Goal: Information Seeking & Learning: Find specific fact

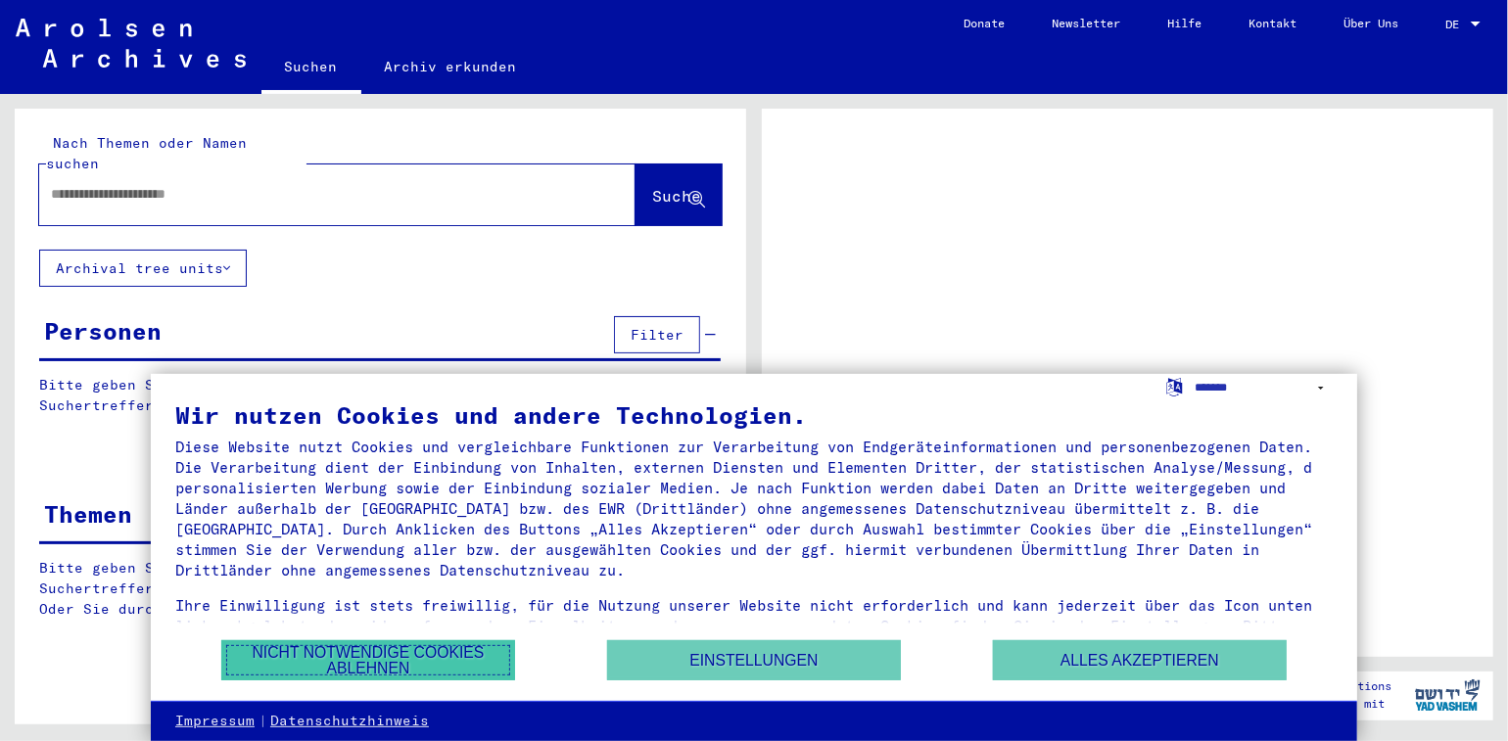
click at [412, 655] on button "Nicht notwendige Cookies ablehnen" at bounding box center [368, 660] width 294 height 40
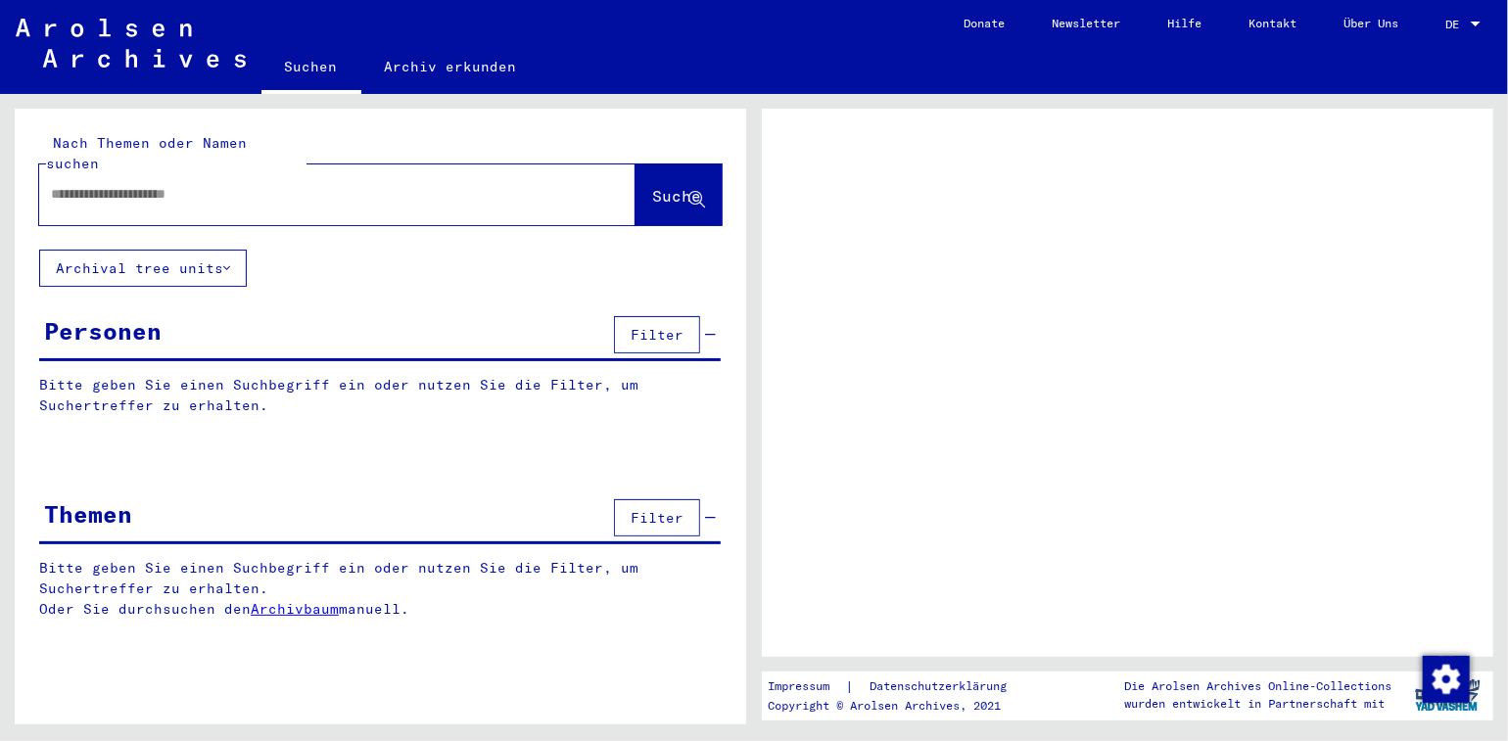
click at [238, 184] on input "text" at bounding box center [320, 194] width 538 height 21
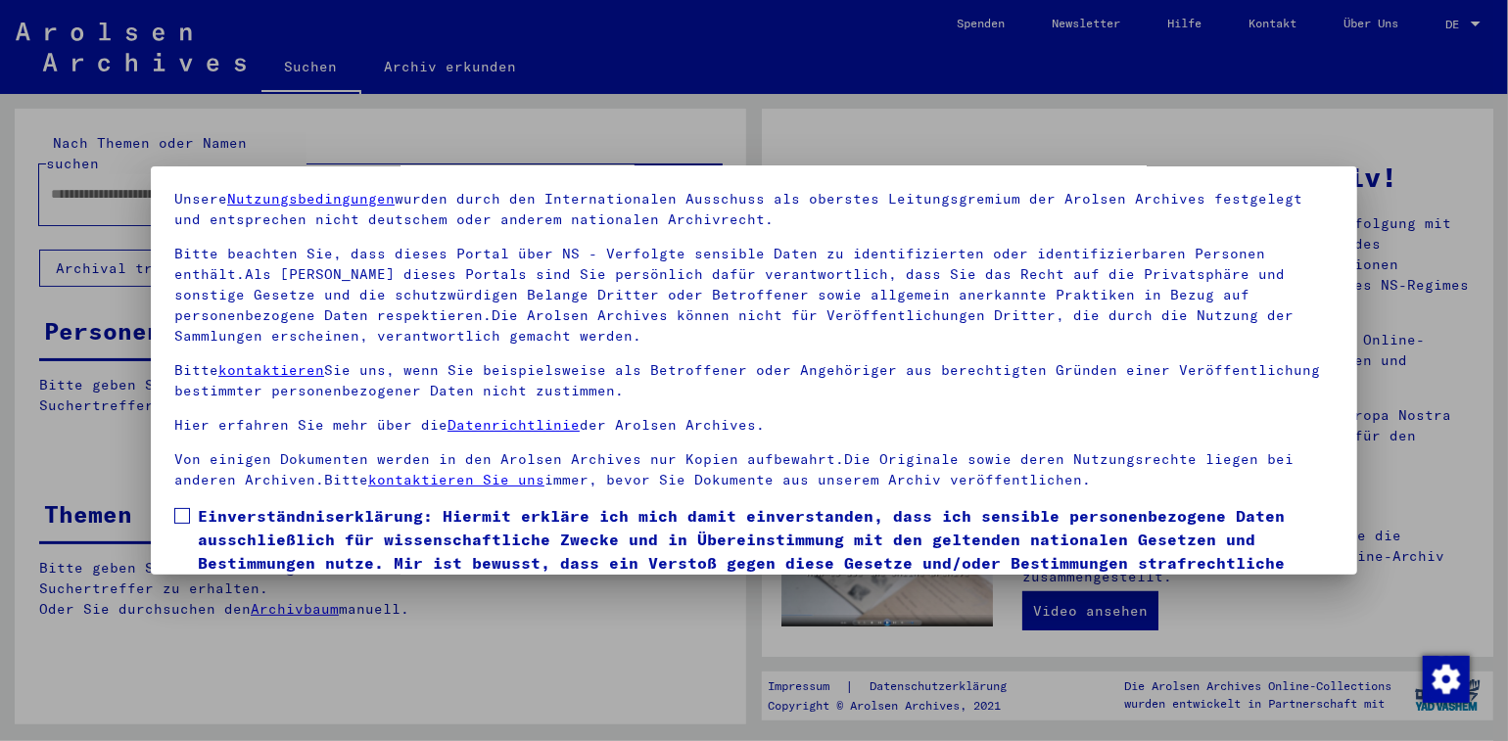
scroll to position [159, 0]
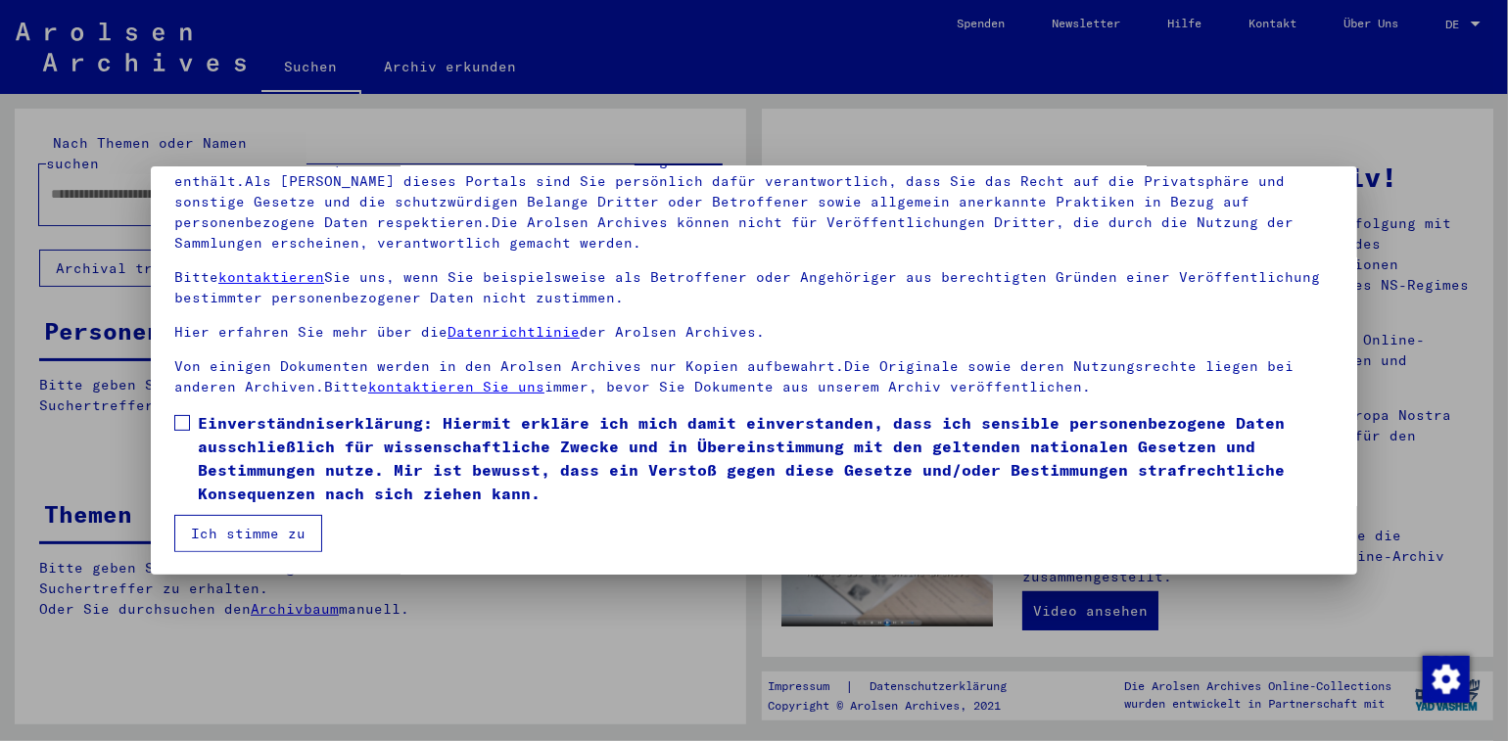
click at [282, 533] on button "Ich stimme zu" at bounding box center [248, 533] width 148 height 37
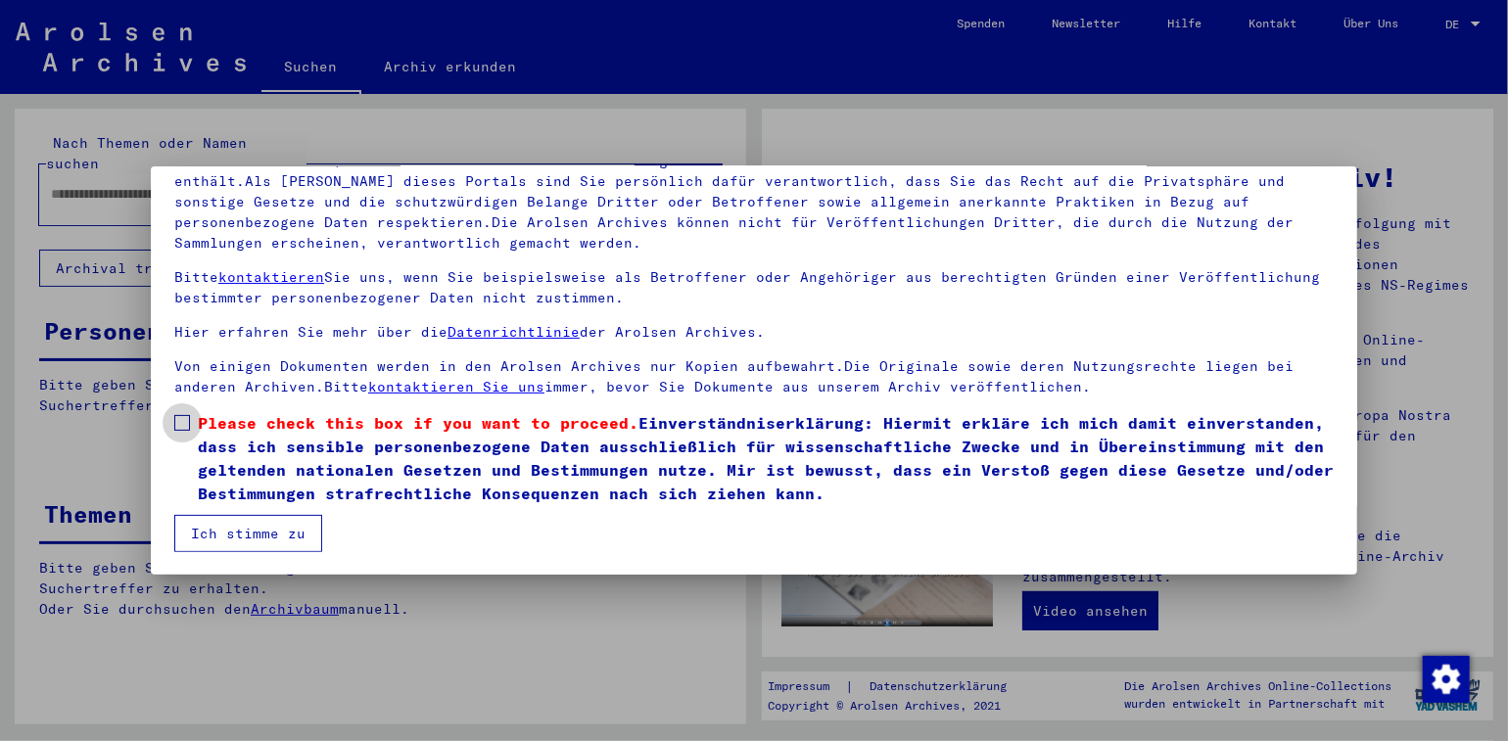
click at [184, 417] on span at bounding box center [182, 423] width 16 height 16
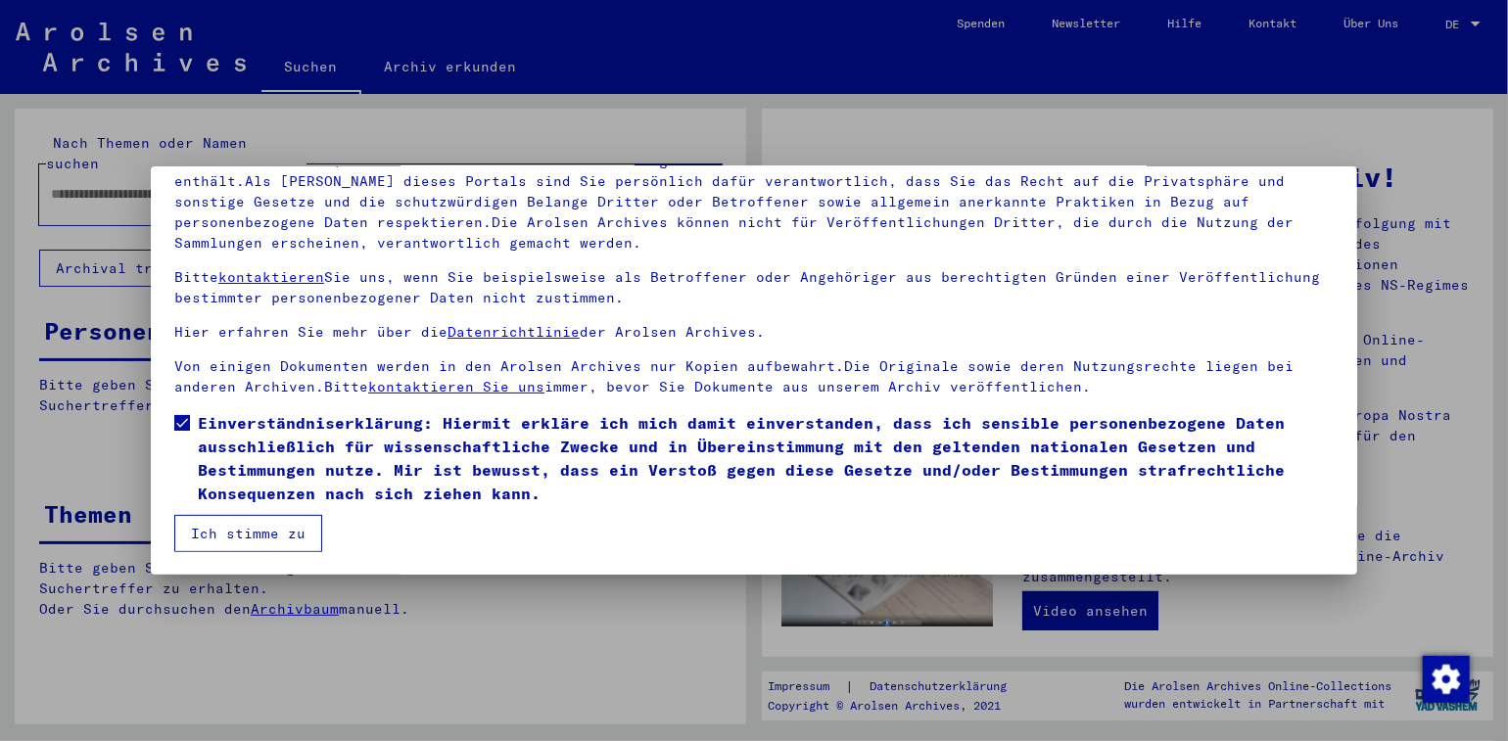
click at [257, 533] on button "Ich stimme zu" at bounding box center [248, 533] width 148 height 37
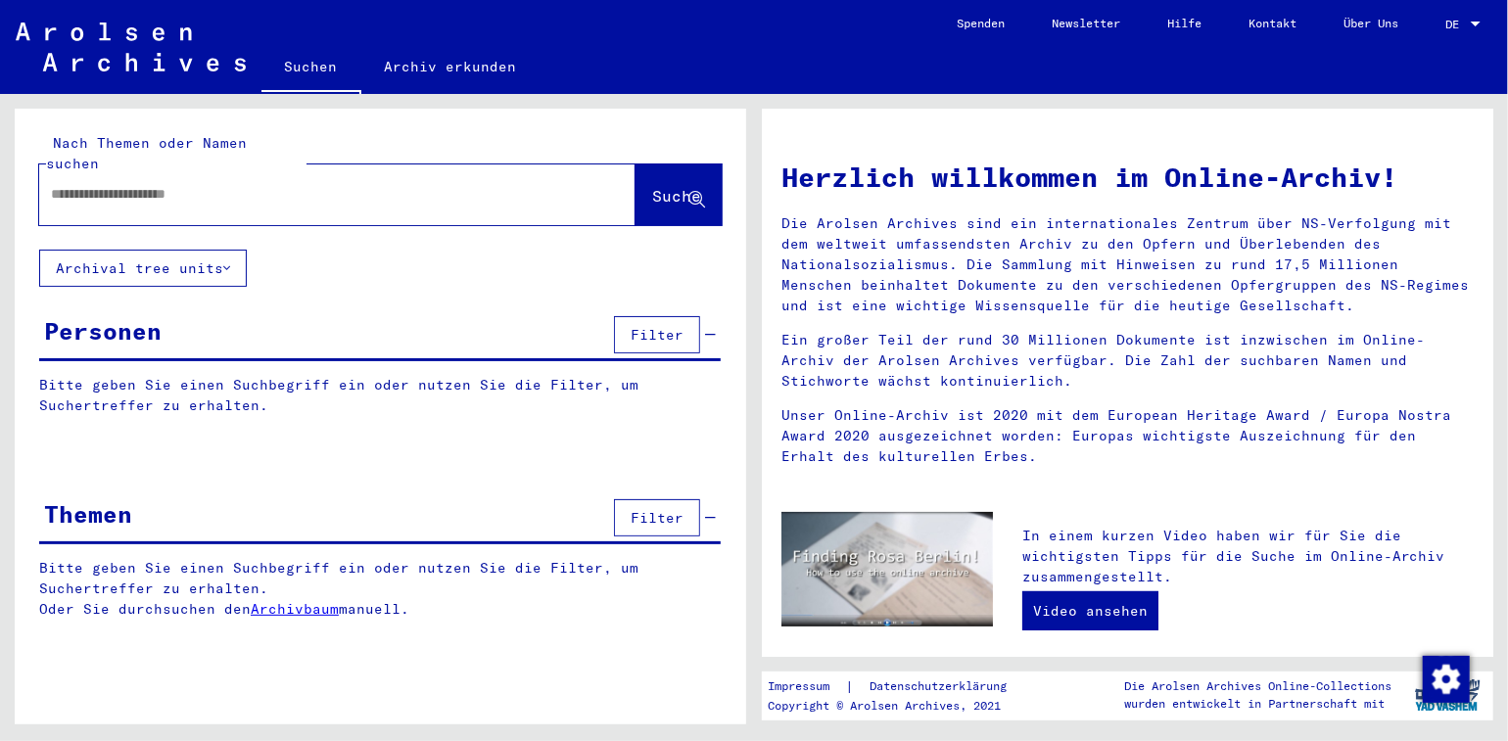
click at [214, 184] on input "text" at bounding box center [314, 194] width 526 height 21
type input "**********"
click at [643, 164] on button "Suche" at bounding box center [678, 194] width 86 height 61
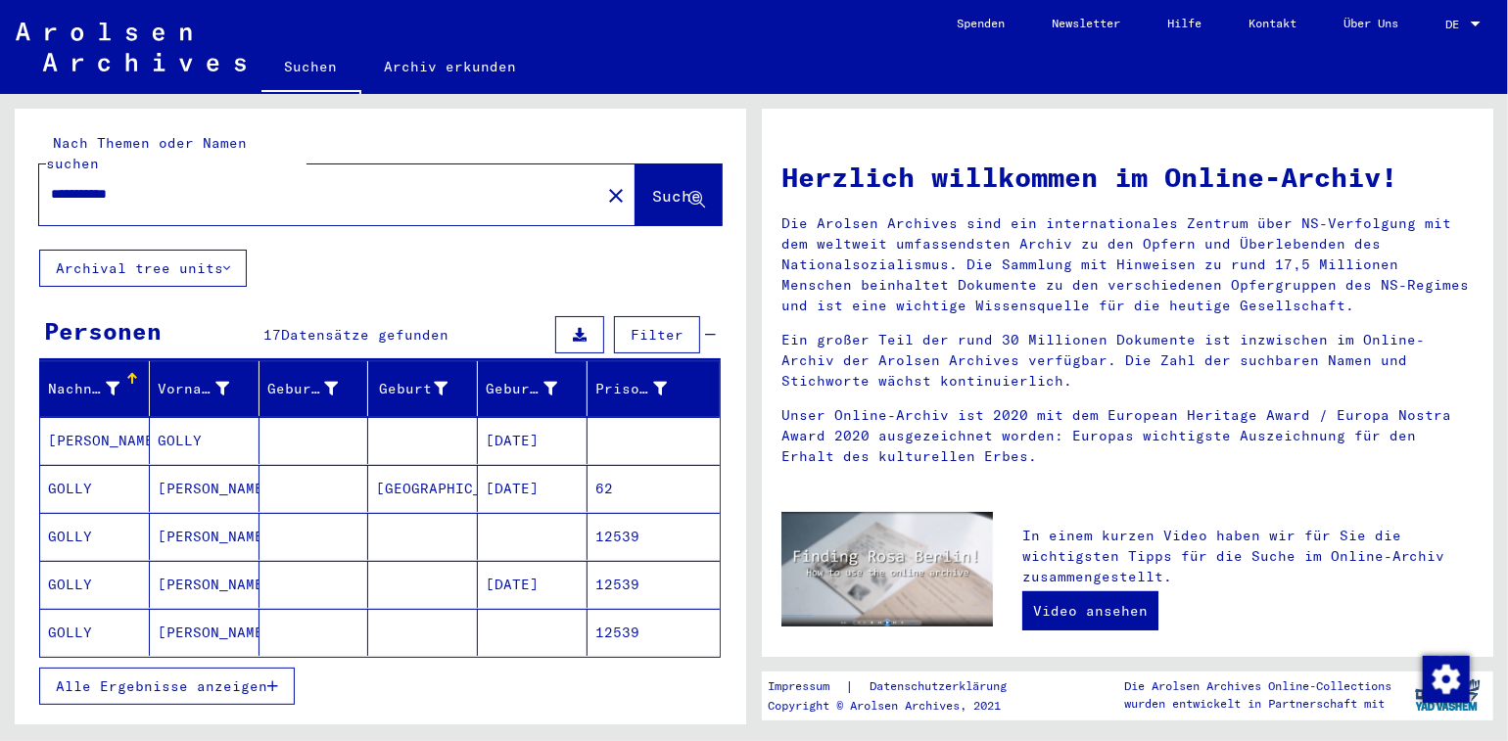
click at [59, 417] on mat-cell "[PERSON_NAME]" at bounding box center [95, 440] width 110 height 47
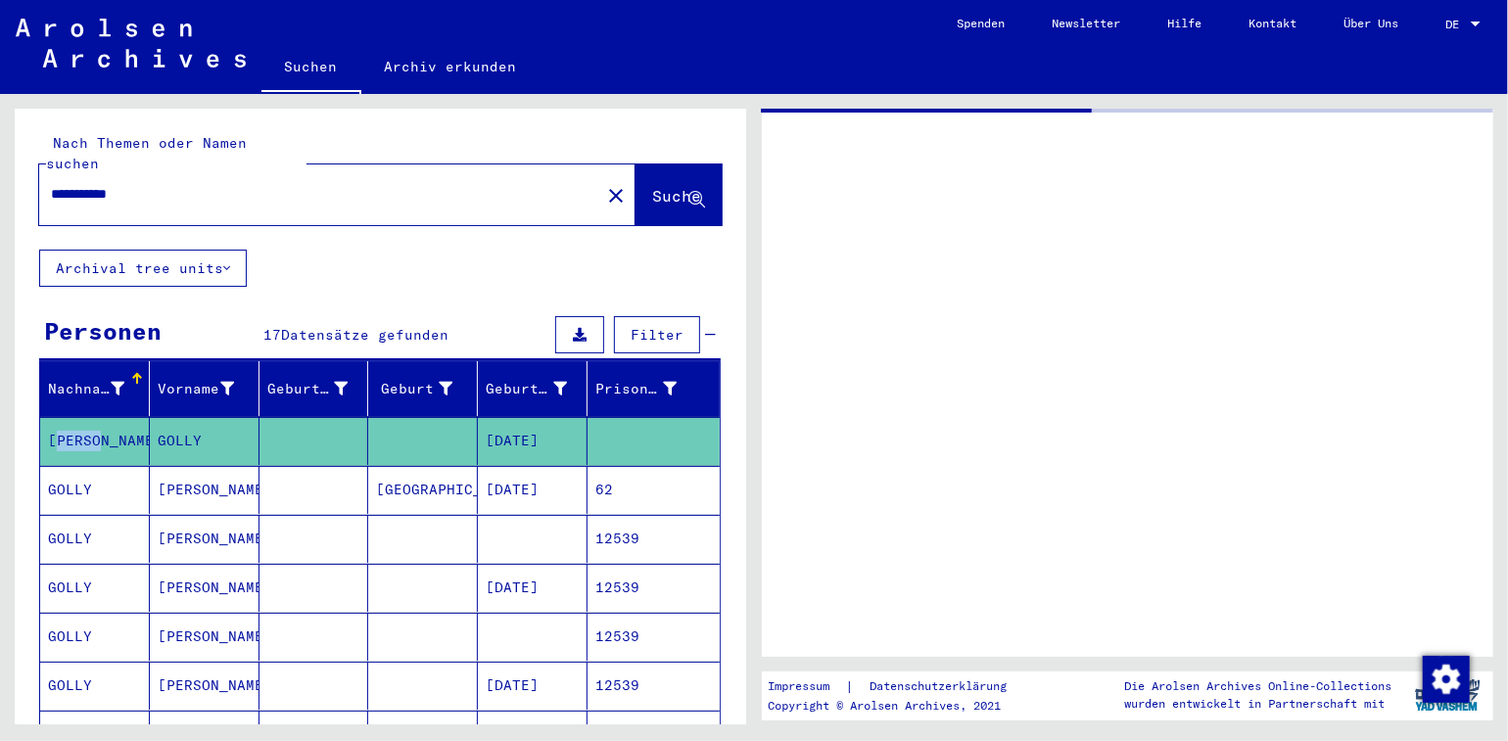
click at [59, 417] on mat-cell "[PERSON_NAME]" at bounding box center [95, 441] width 110 height 48
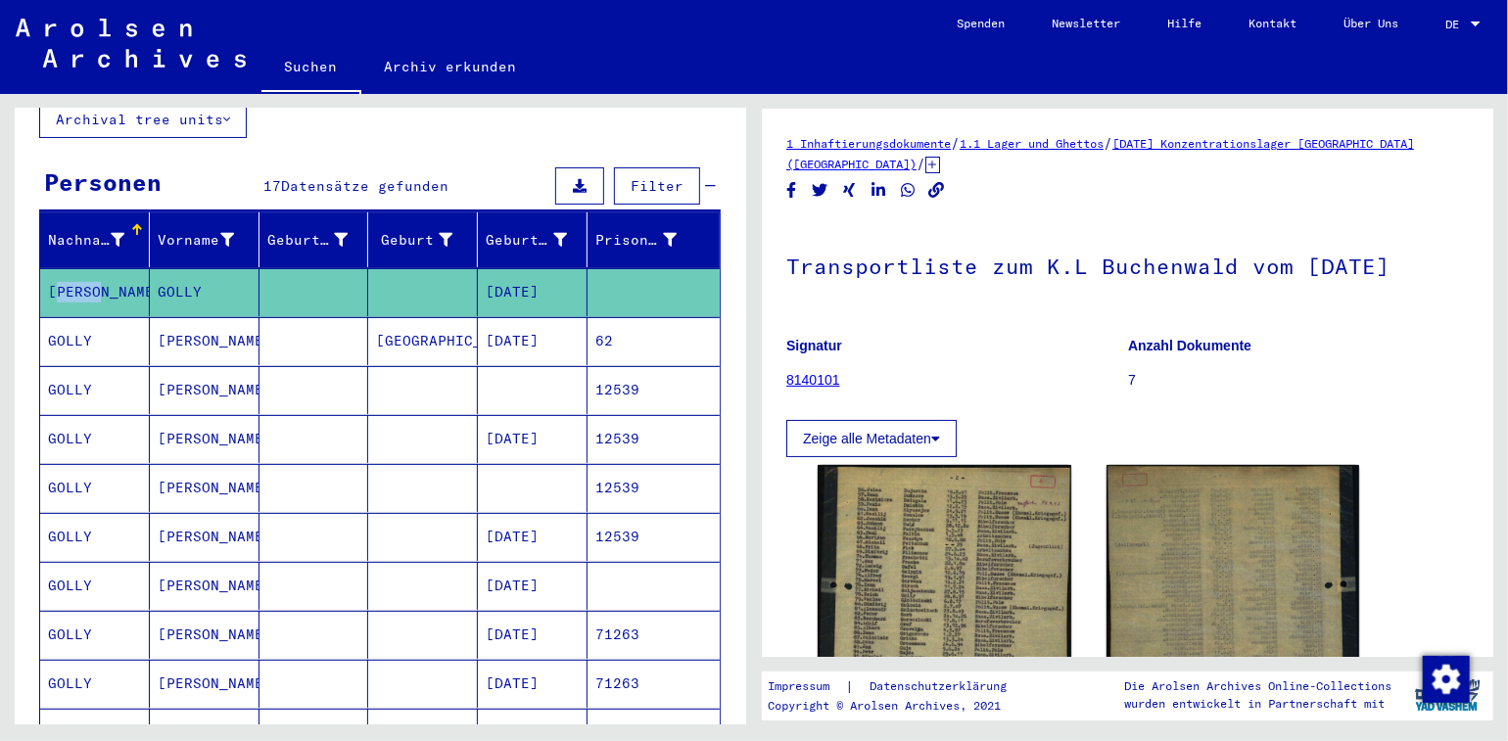
scroll to position [176, 0]
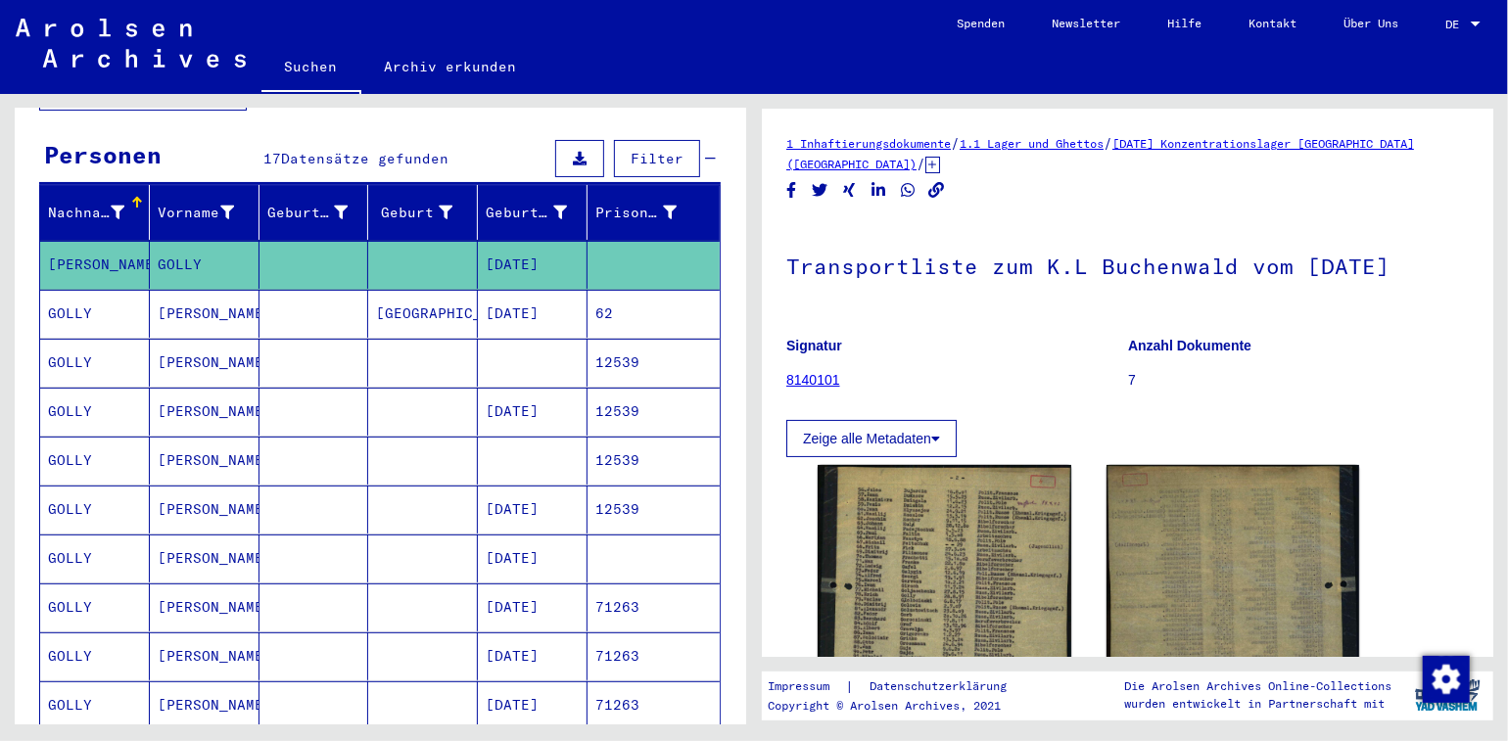
click at [70, 537] on mat-cell "GOLLY" at bounding box center [95, 559] width 110 height 48
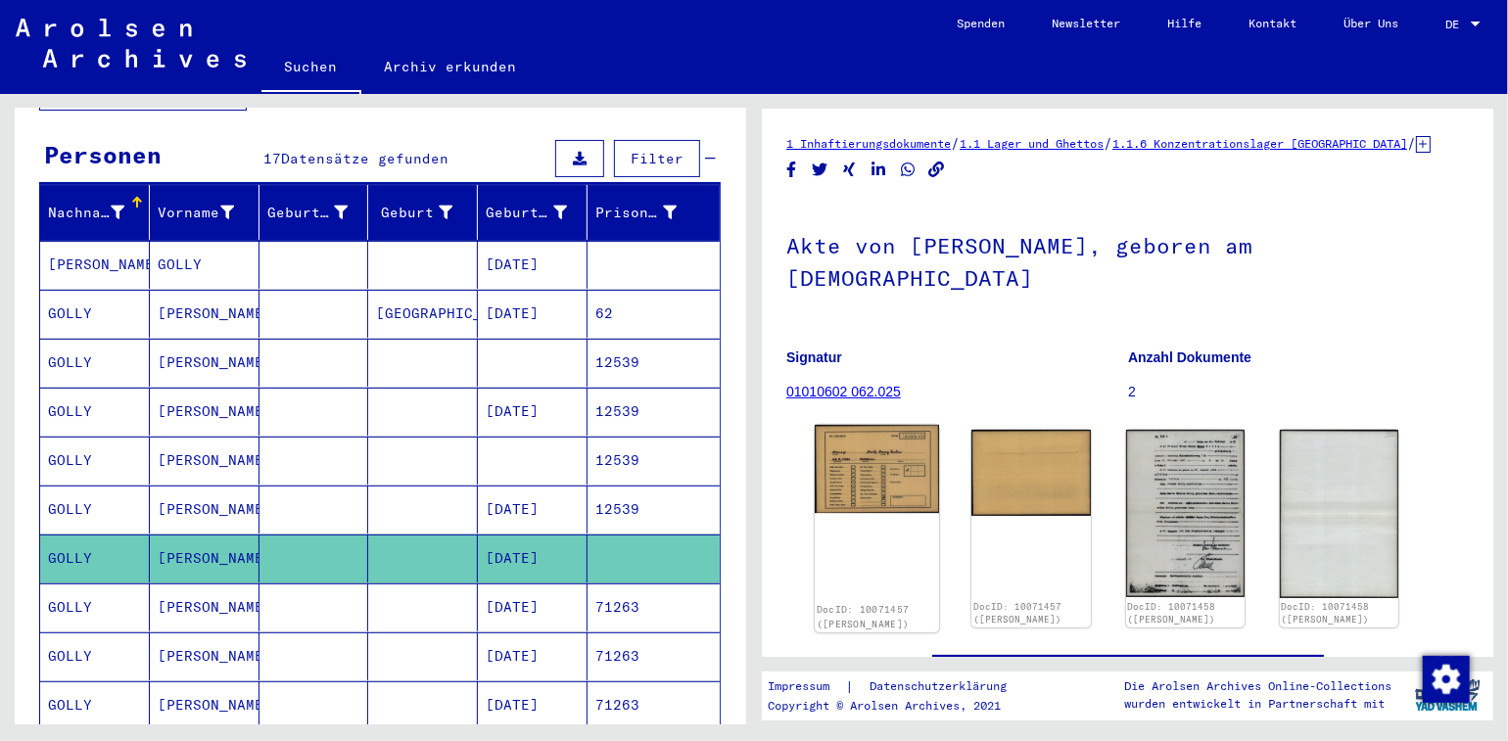
click at [872, 431] on img at bounding box center [877, 469] width 124 height 88
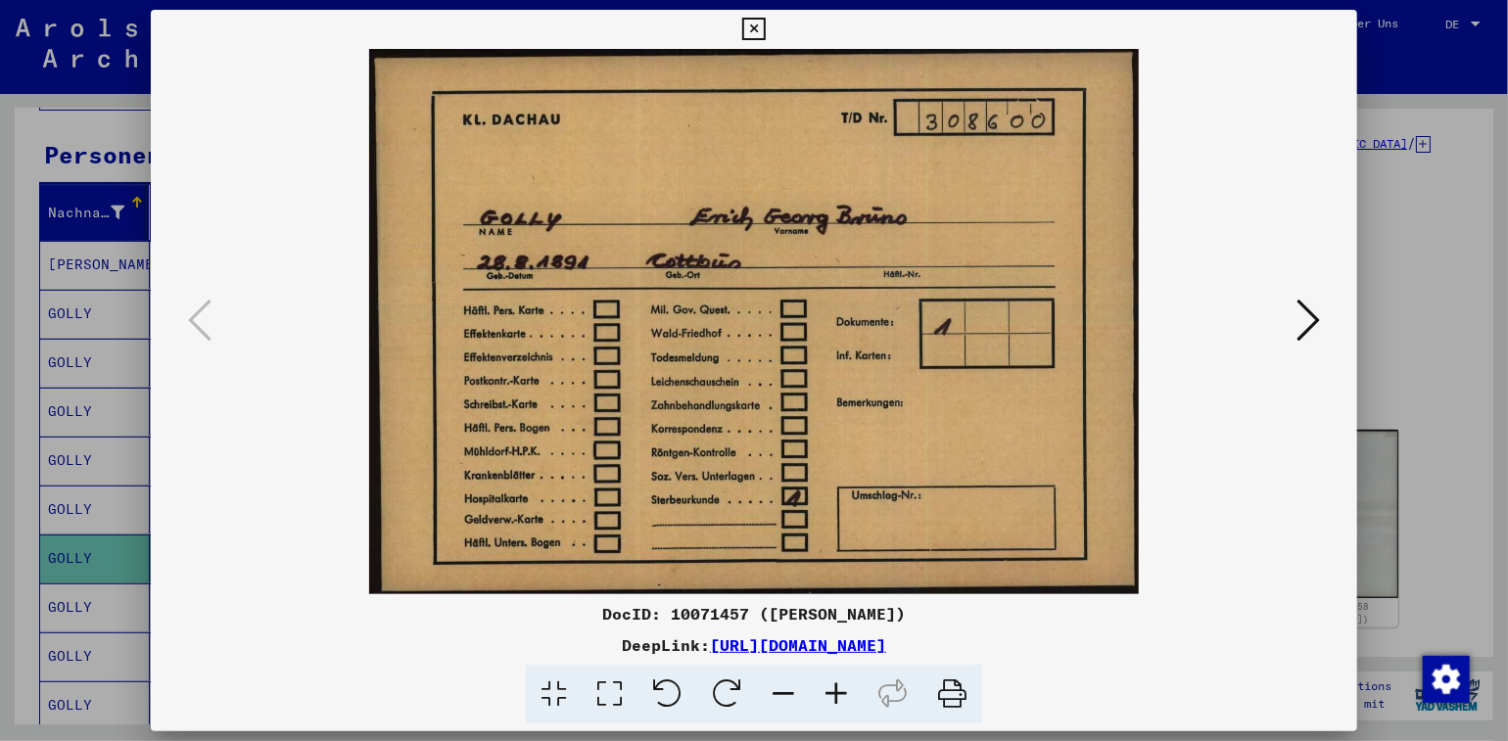
click at [1310, 311] on icon at bounding box center [1307, 320] width 23 height 47
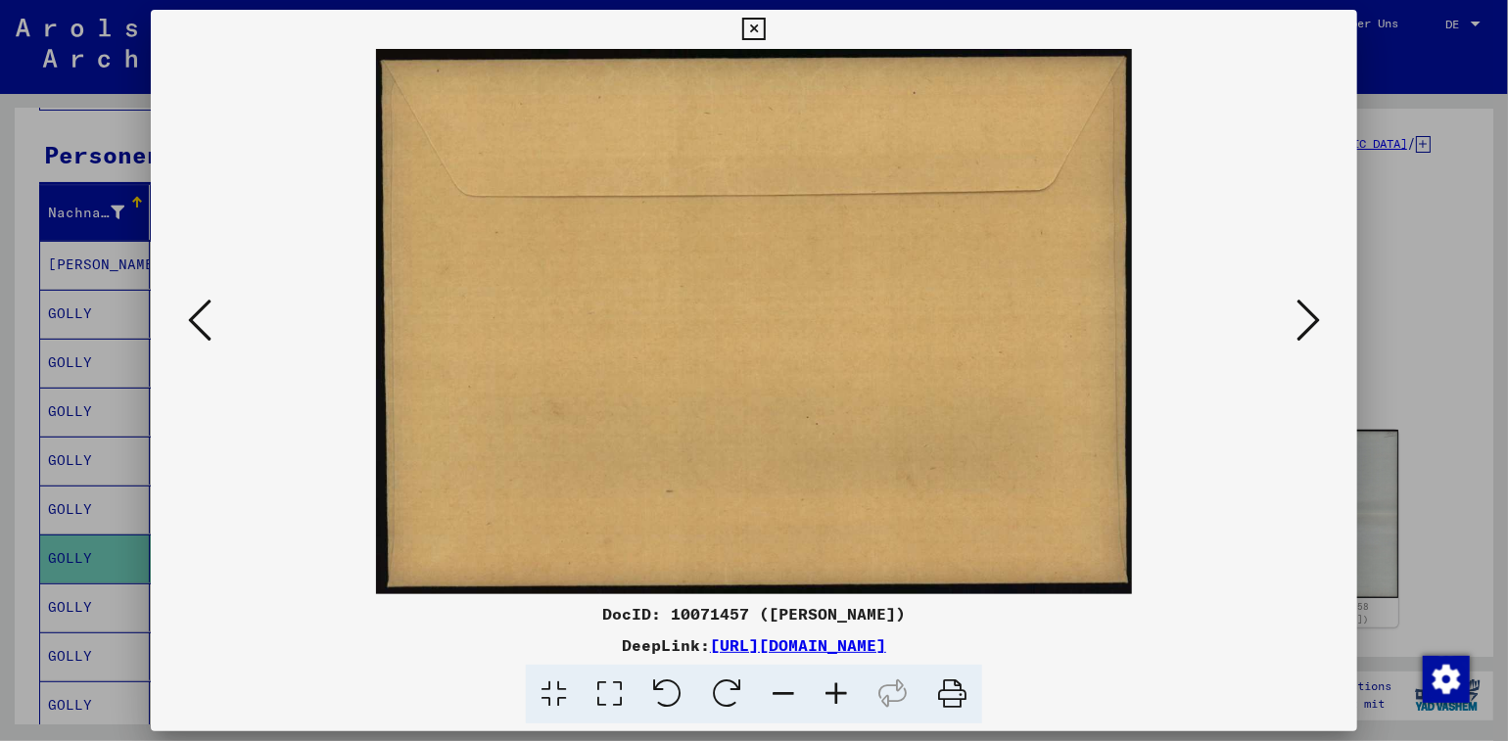
click at [1310, 311] on icon at bounding box center [1307, 320] width 23 height 47
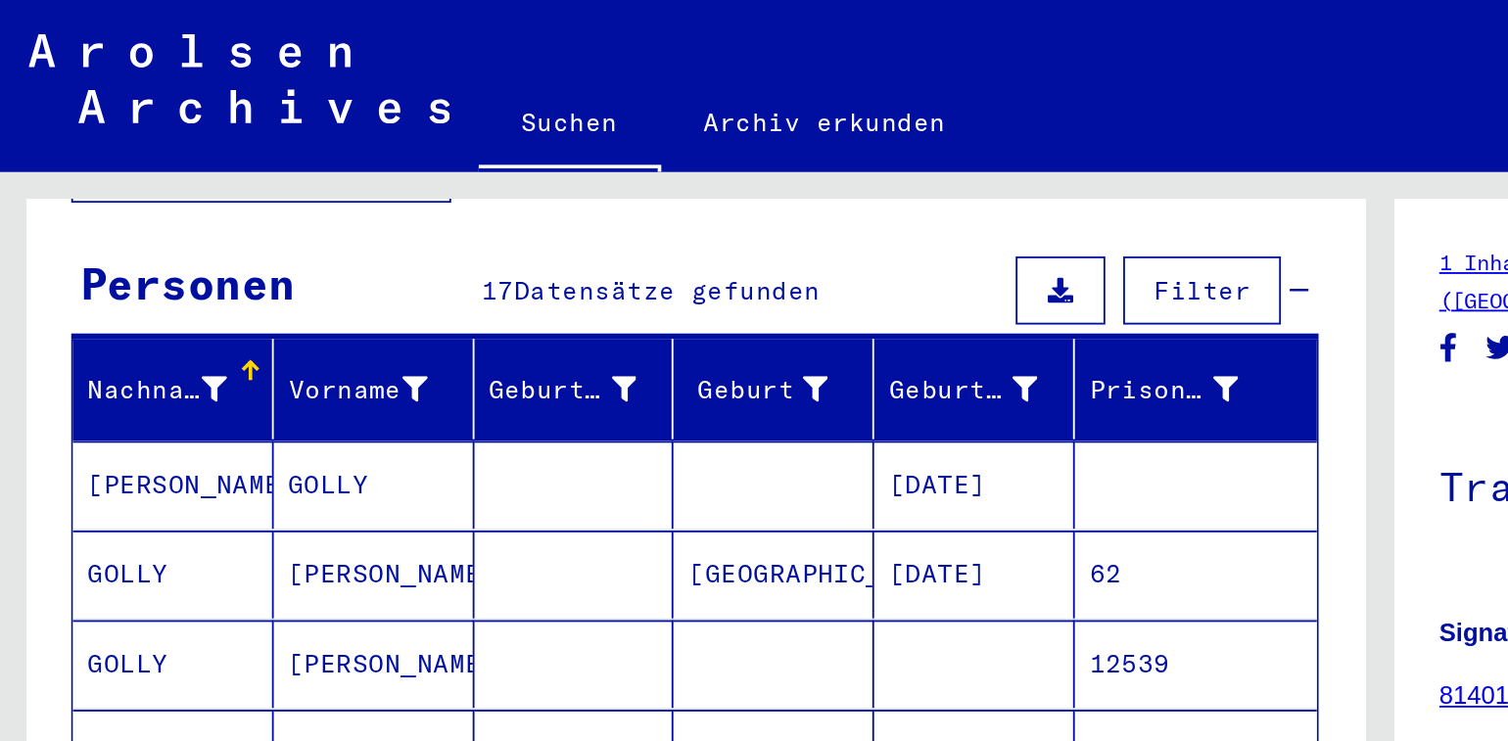
click at [72, 339] on mat-cell "GOLLY" at bounding box center [95, 363] width 110 height 48
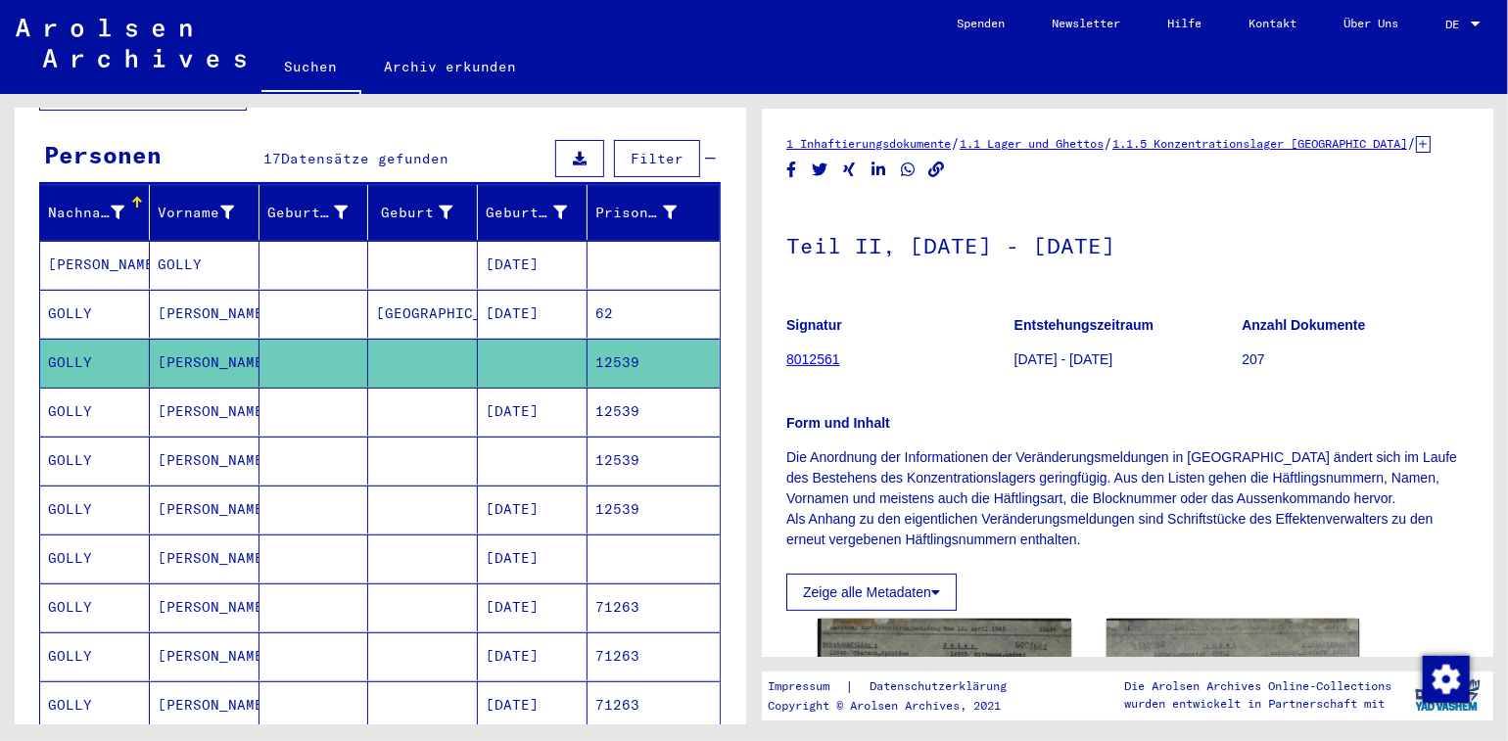
drag, startPoint x: 1426, startPoint y: 260, endPoint x: 1437, endPoint y: 229, distance: 33.1
click at [1437, 229] on h1 "Teil II, [DATE] - [DATE]" at bounding box center [1127, 244] width 682 height 86
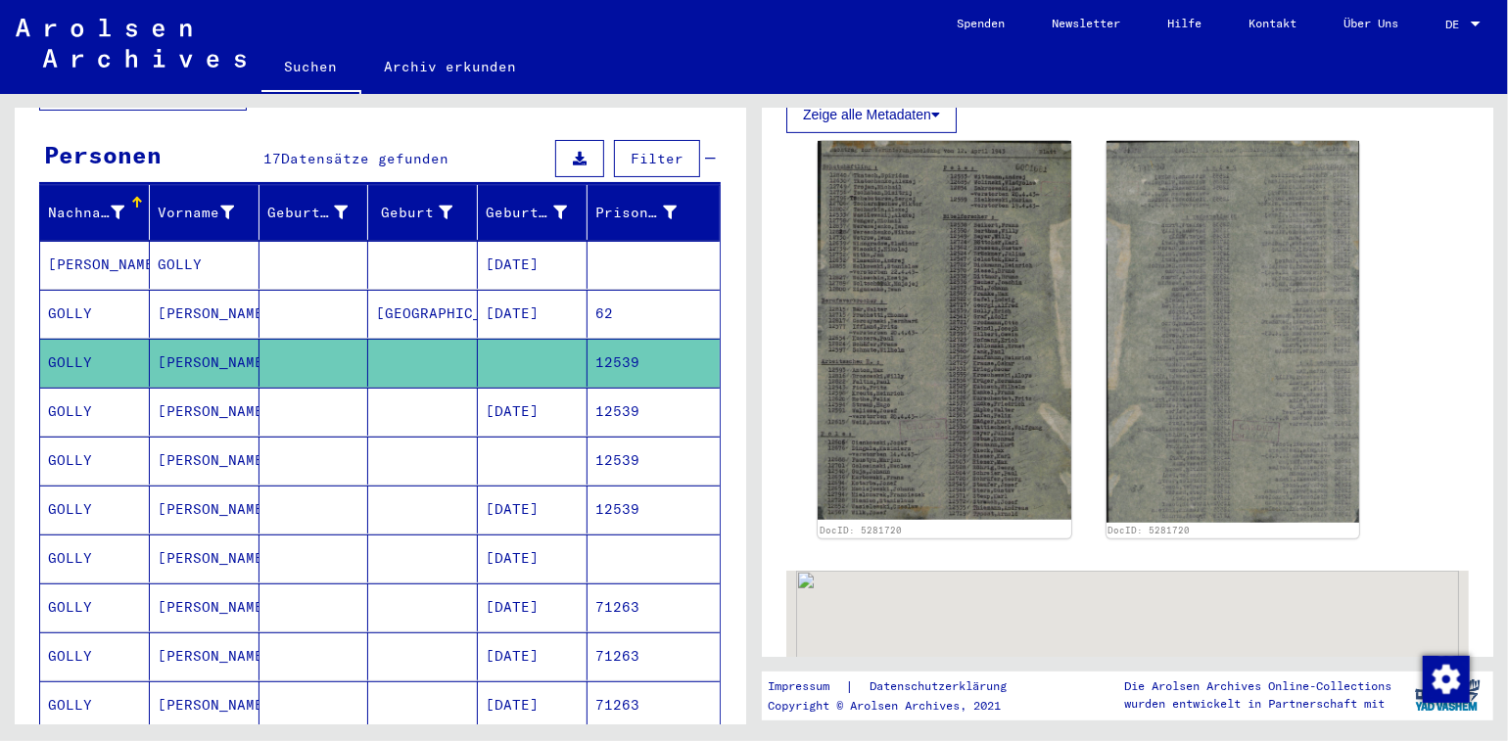
scroll to position [523, 0]
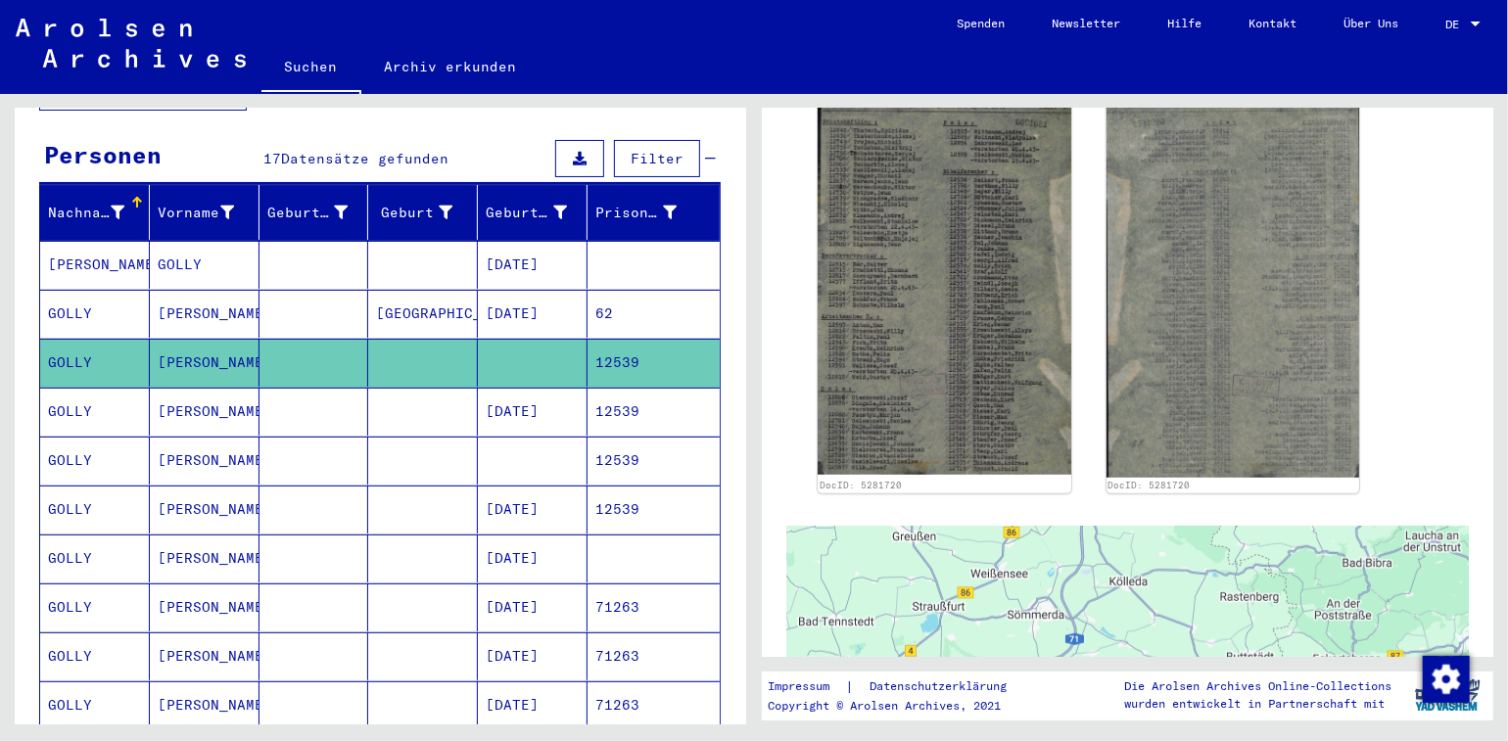
click at [490, 389] on mat-cell "[DATE]" at bounding box center [533, 412] width 110 height 48
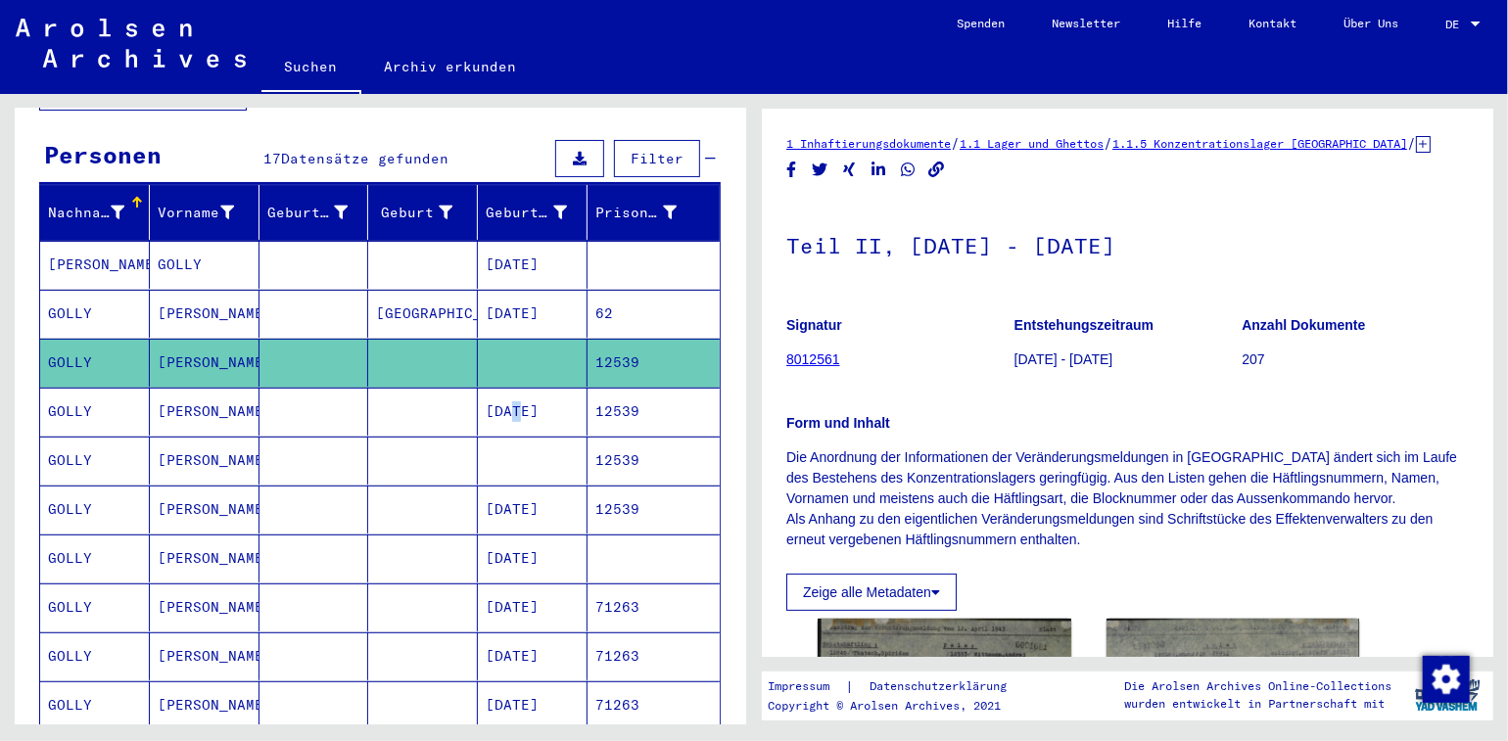
click at [490, 389] on mat-cell "[DATE]" at bounding box center [533, 412] width 110 height 48
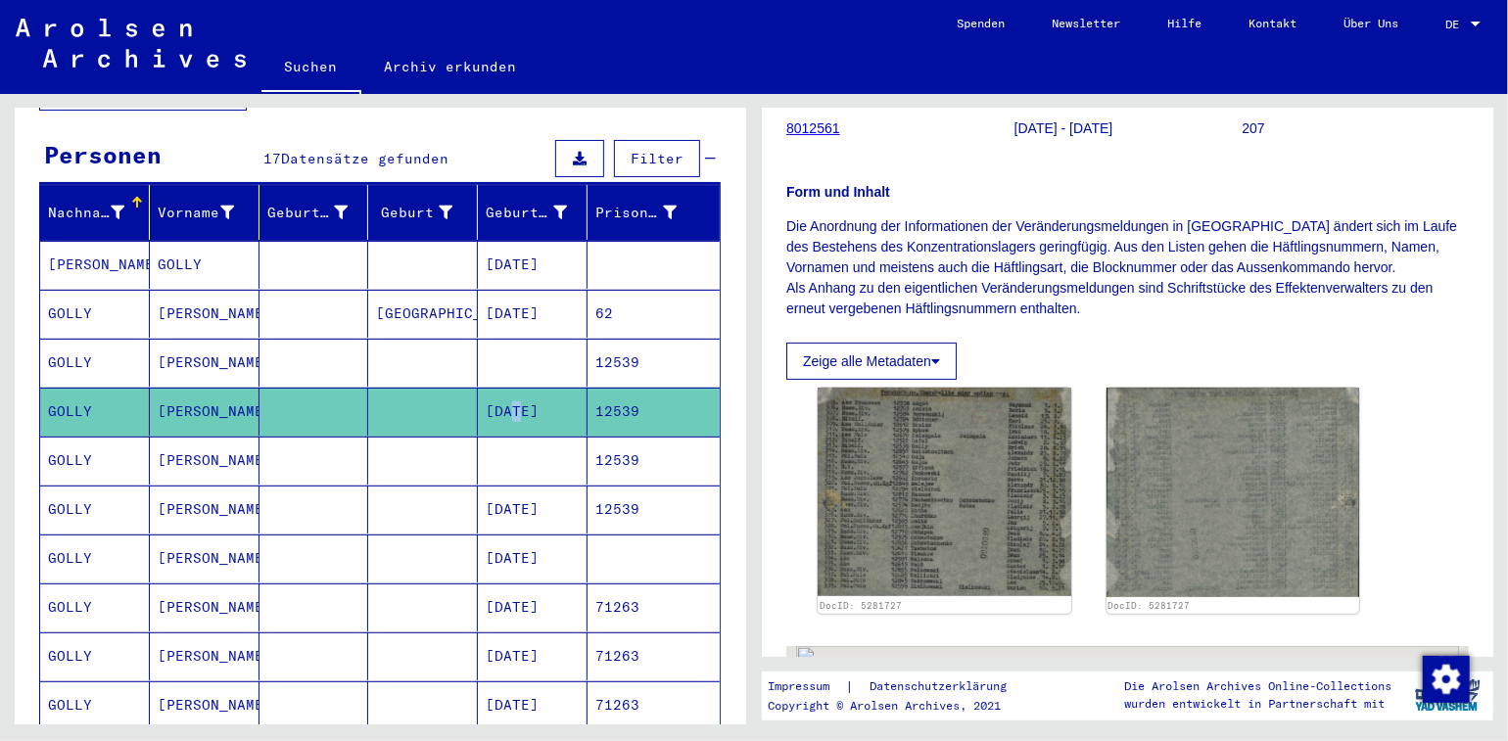
scroll to position [269, 0]
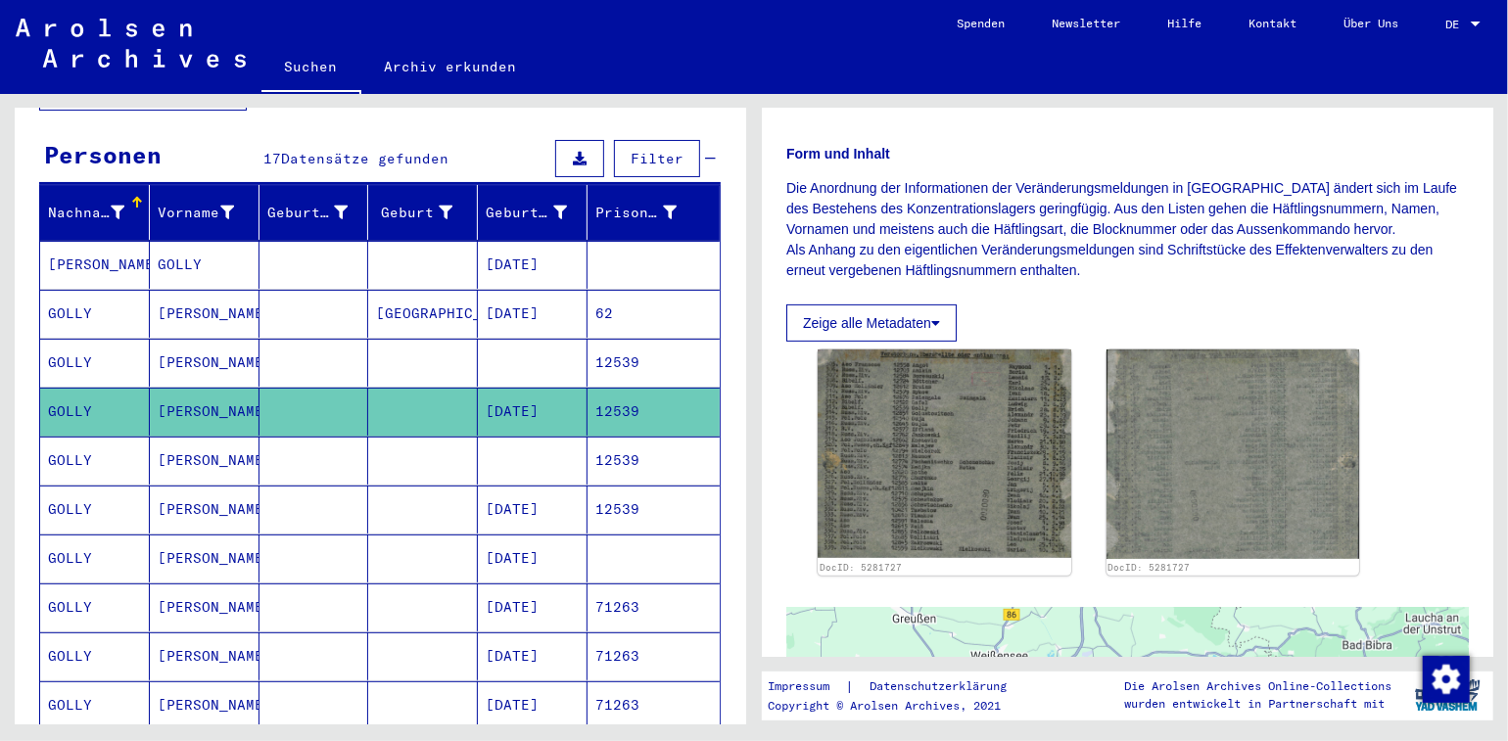
click at [486, 437] on mat-cell at bounding box center [533, 461] width 110 height 48
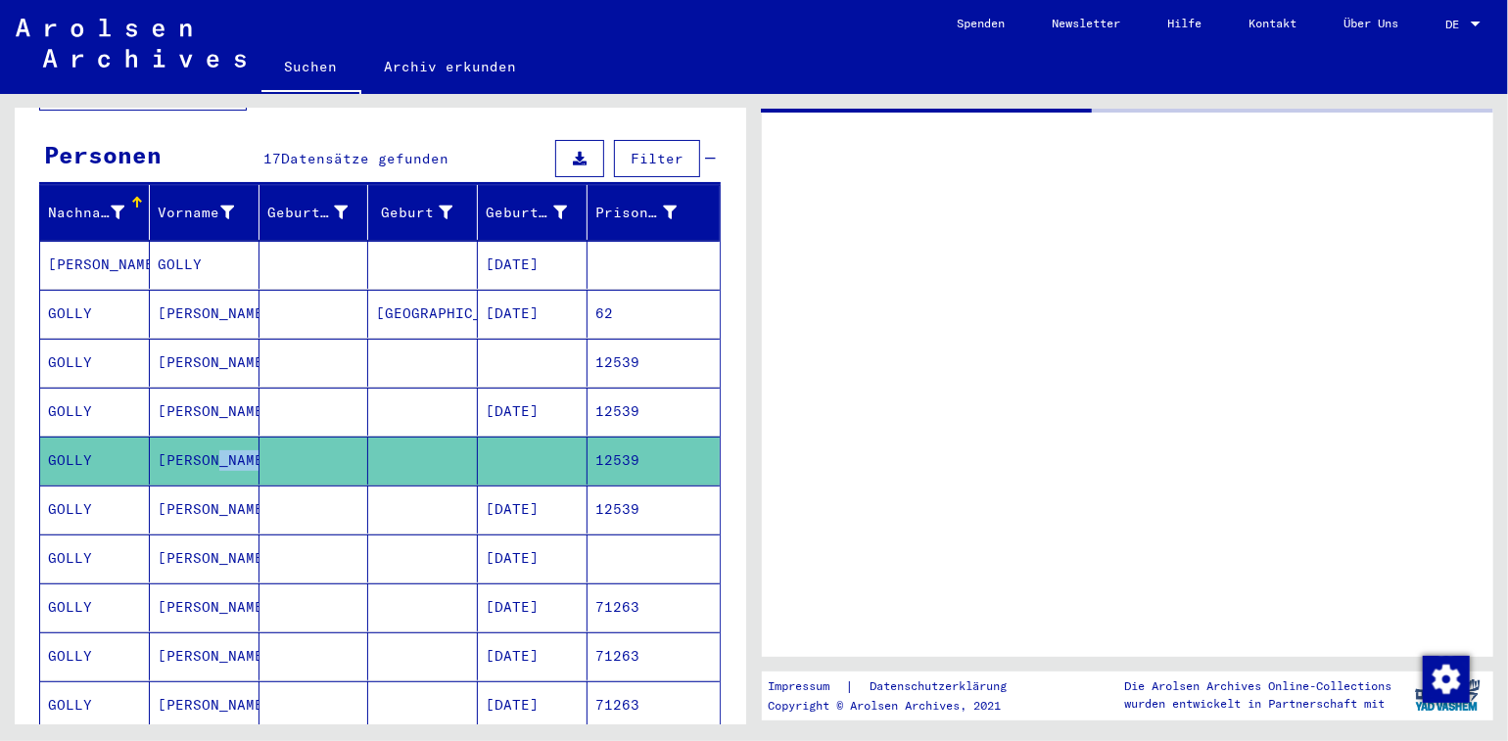
click at [486, 437] on mat-cell at bounding box center [533, 461] width 110 height 48
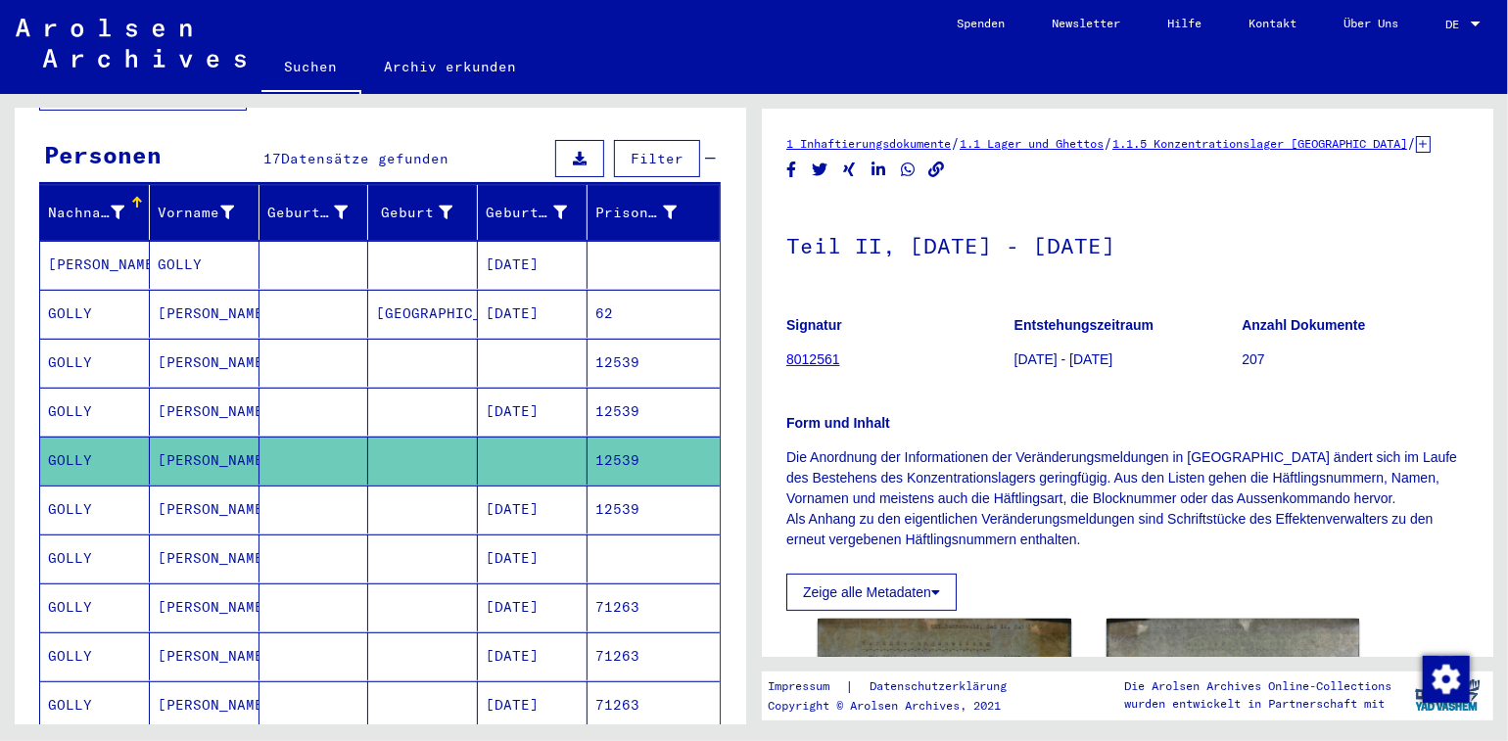
click at [539, 486] on mat-cell "[DATE]" at bounding box center [533, 510] width 110 height 48
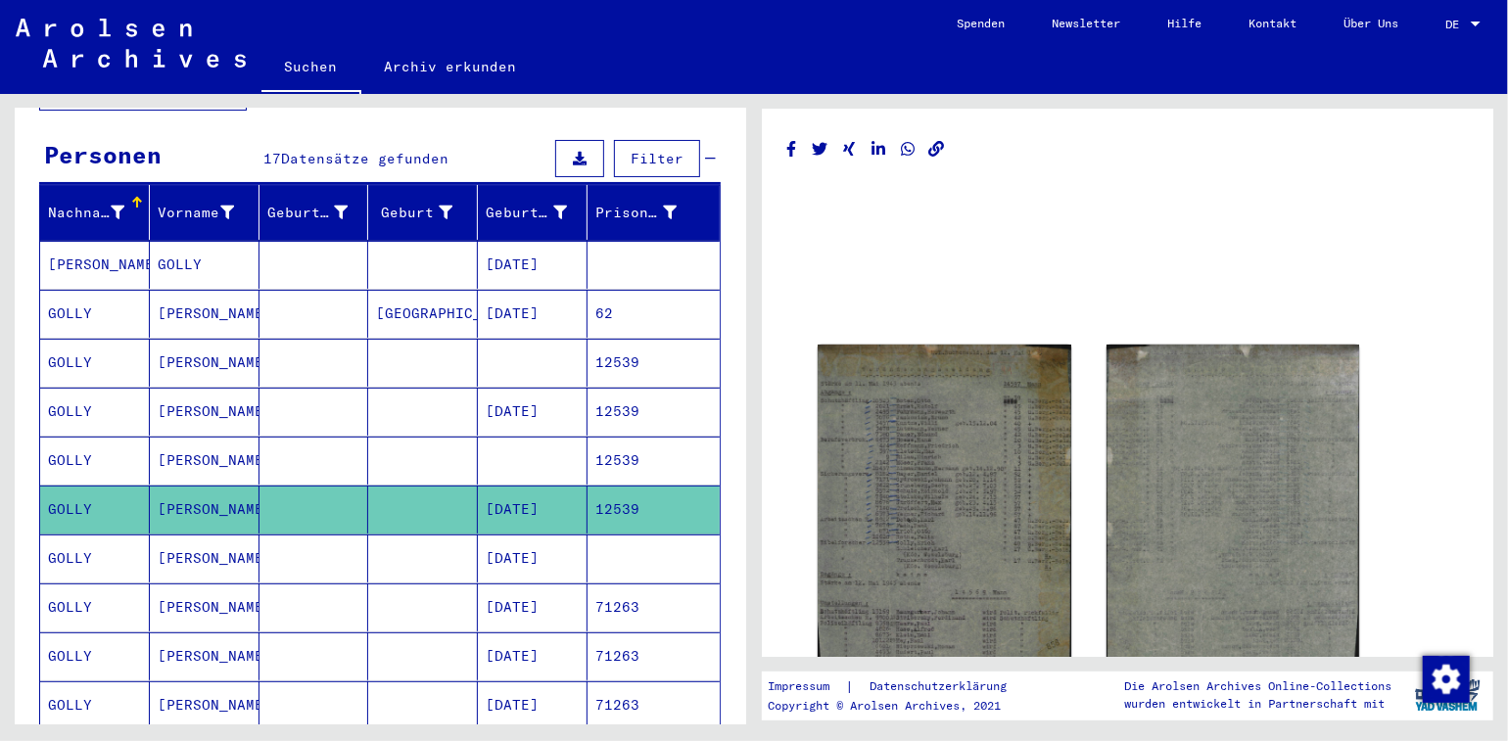
click at [539, 486] on mat-cell "[DATE]" at bounding box center [533, 510] width 110 height 48
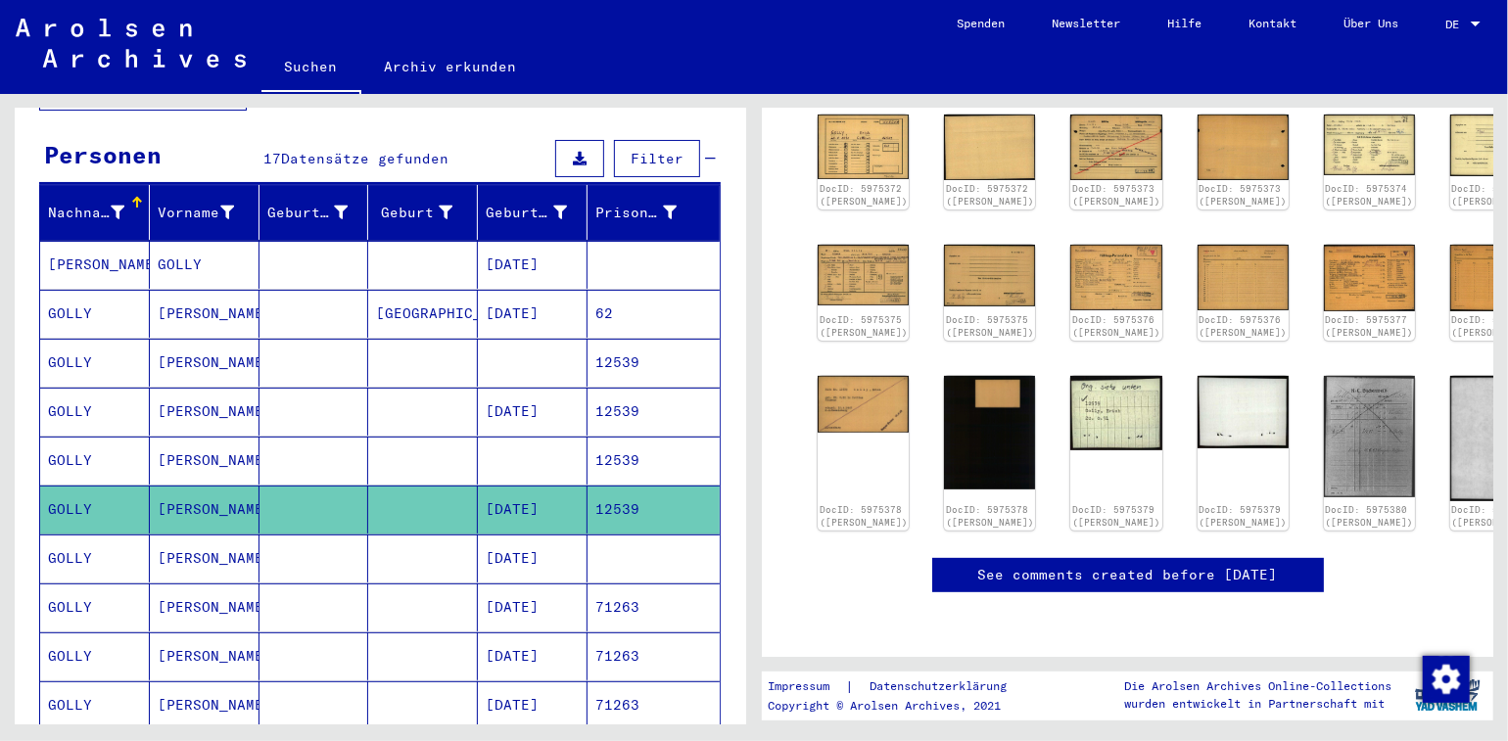
scroll to position [319, 0]
click at [1321, 374] on img at bounding box center [1369, 435] width 96 height 127
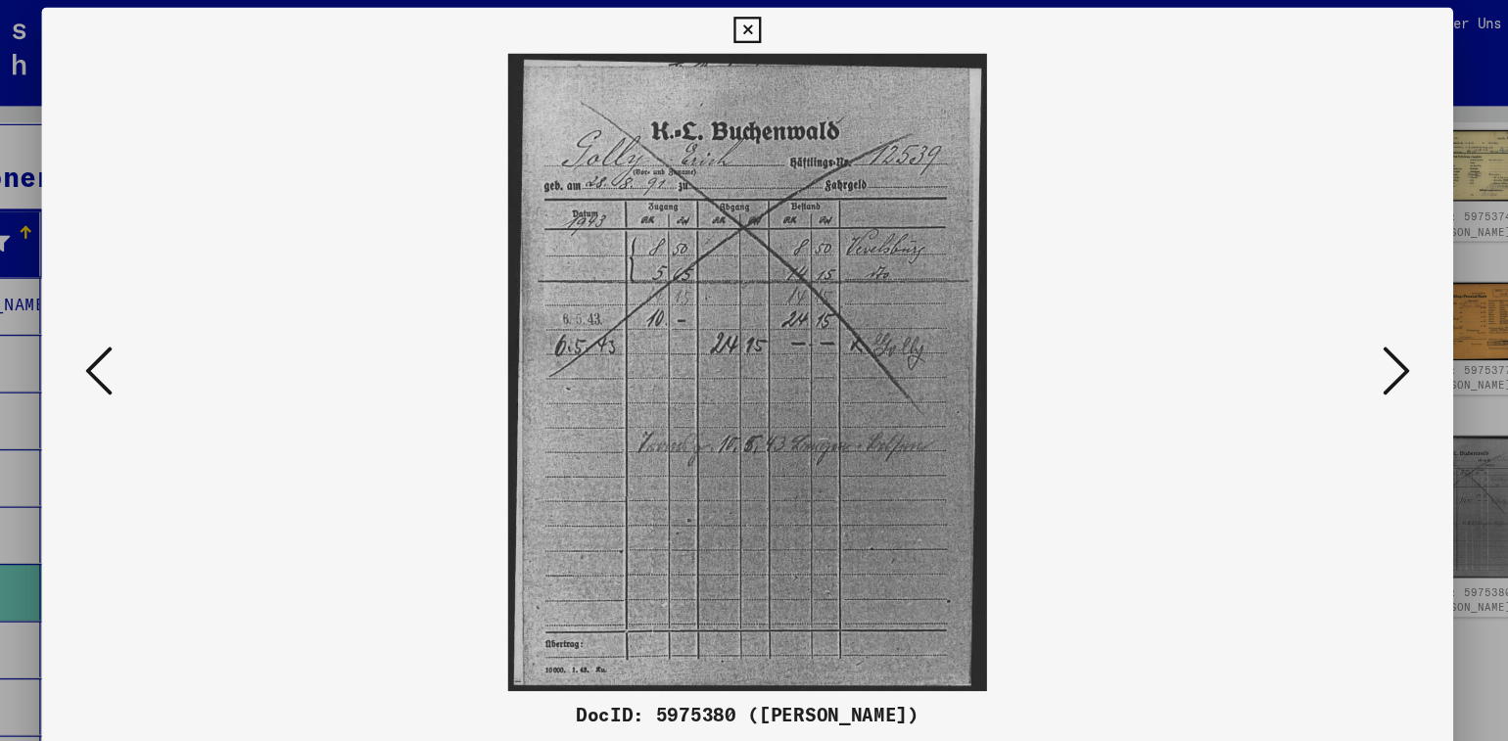
click at [1318, 318] on icon at bounding box center [1307, 320] width 23 height 47
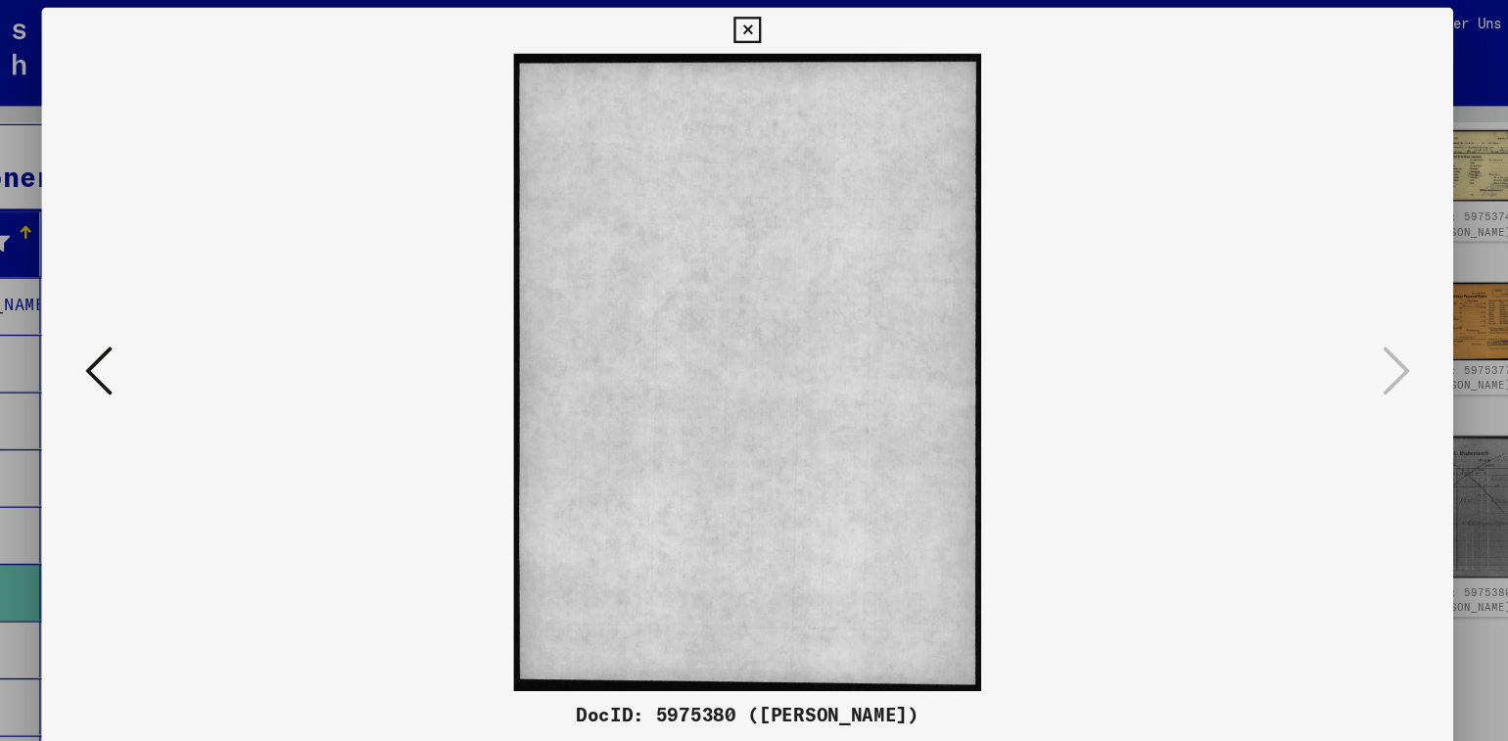
click at [200, 324] on icon at bounding box center [199, 320] width 23 height 47
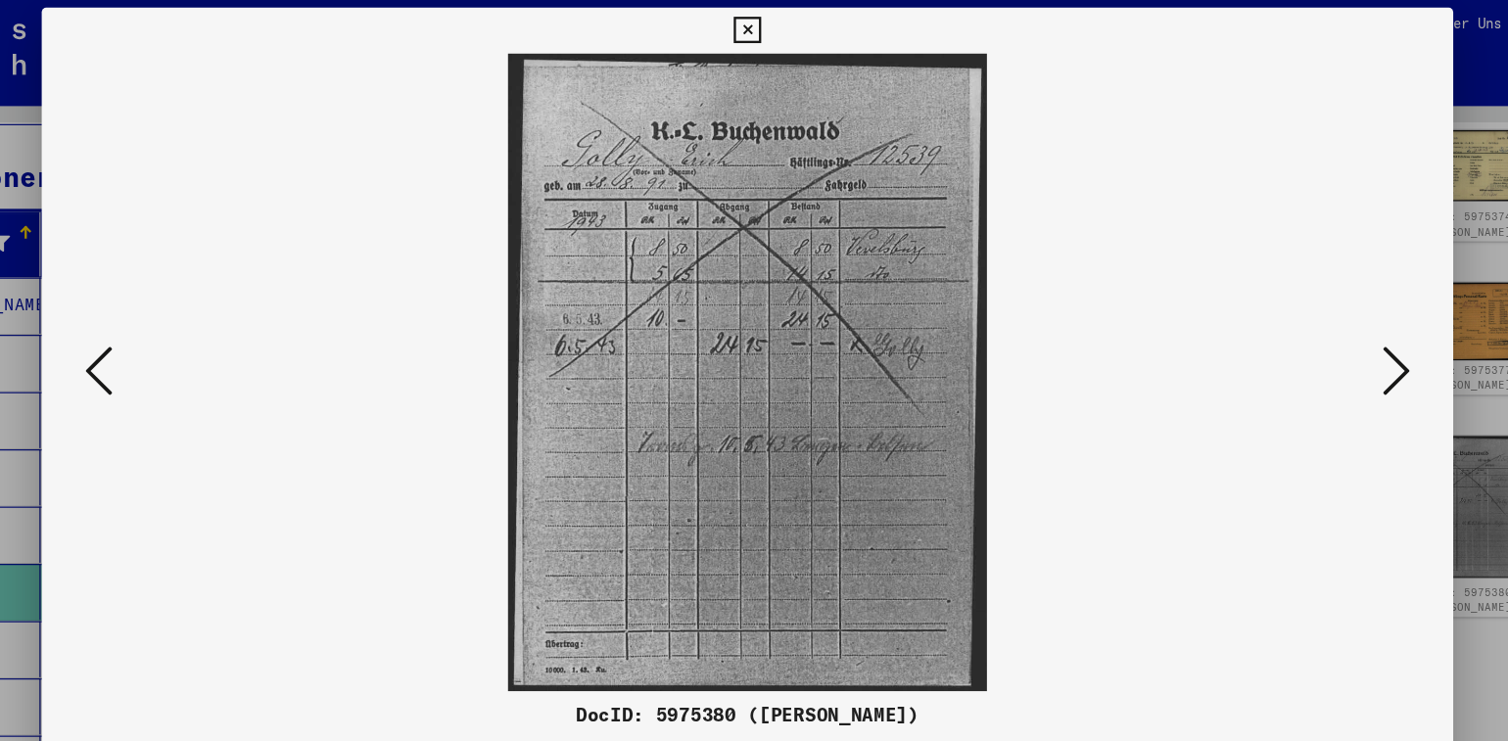
click at [196, 328] on icon at bounding box center [199, 320] width 23 height 47
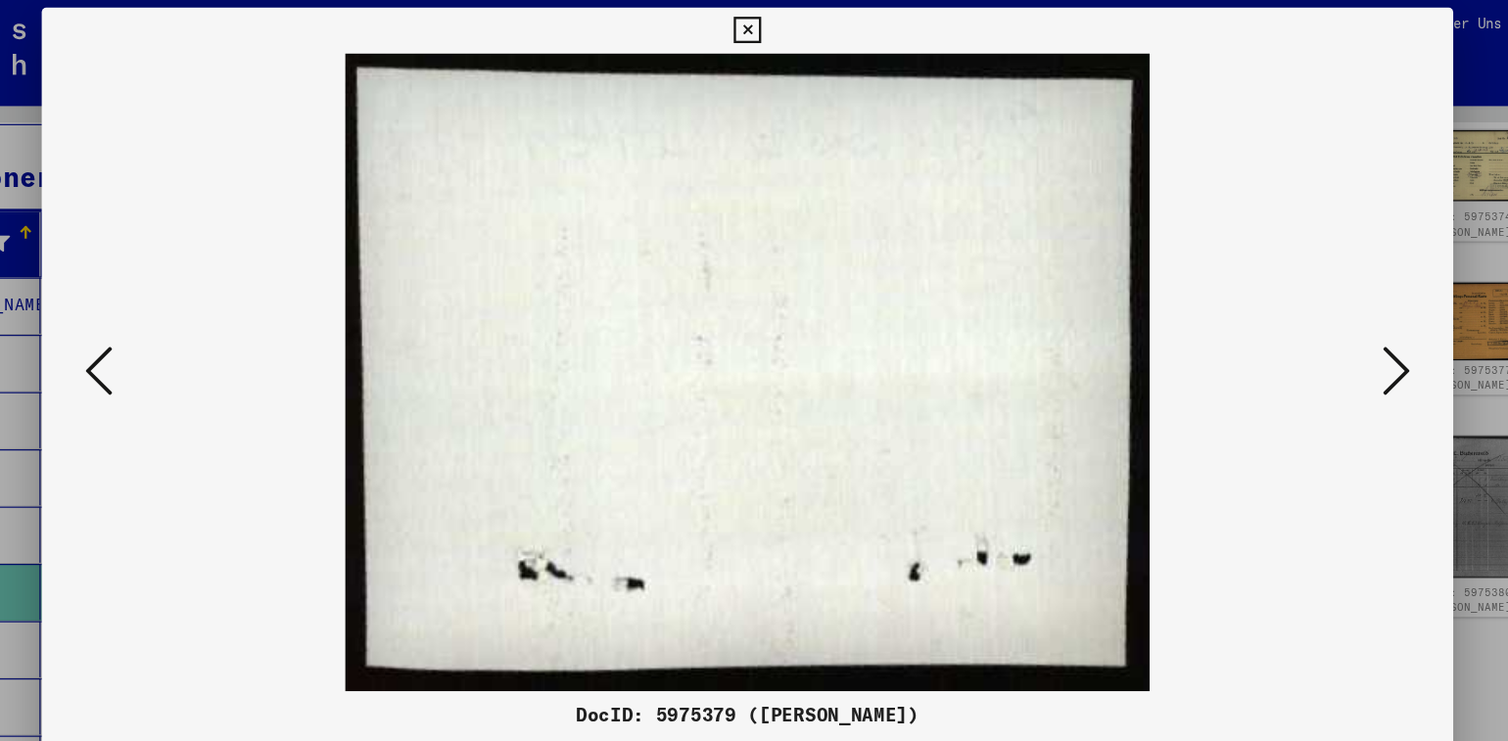
click at [755, 25] on icon at bounding box center [753, 29] width 23 height 23
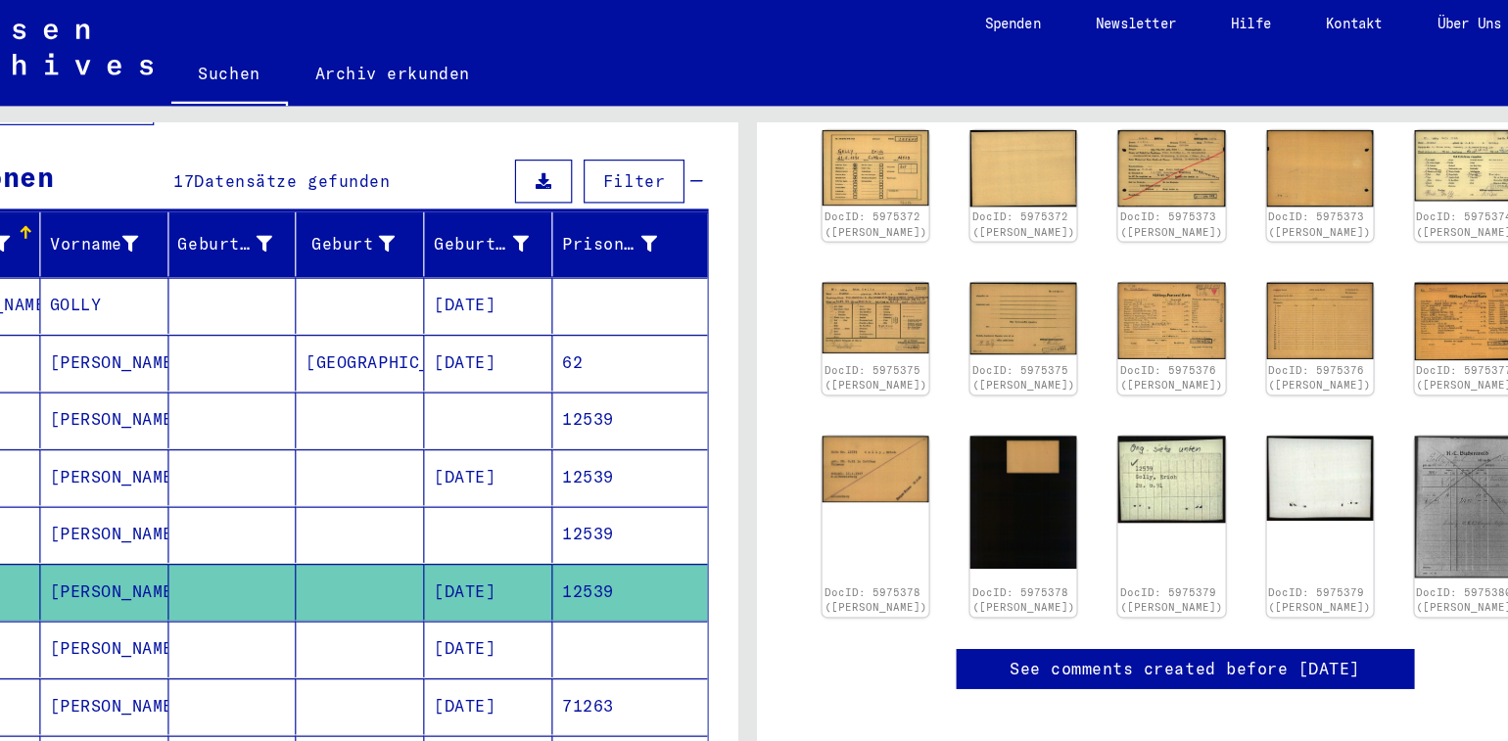
click at [231, 535] on mat-cell "[PERSON_NAME]" at bounding box center [205, 559] width 110 height 48
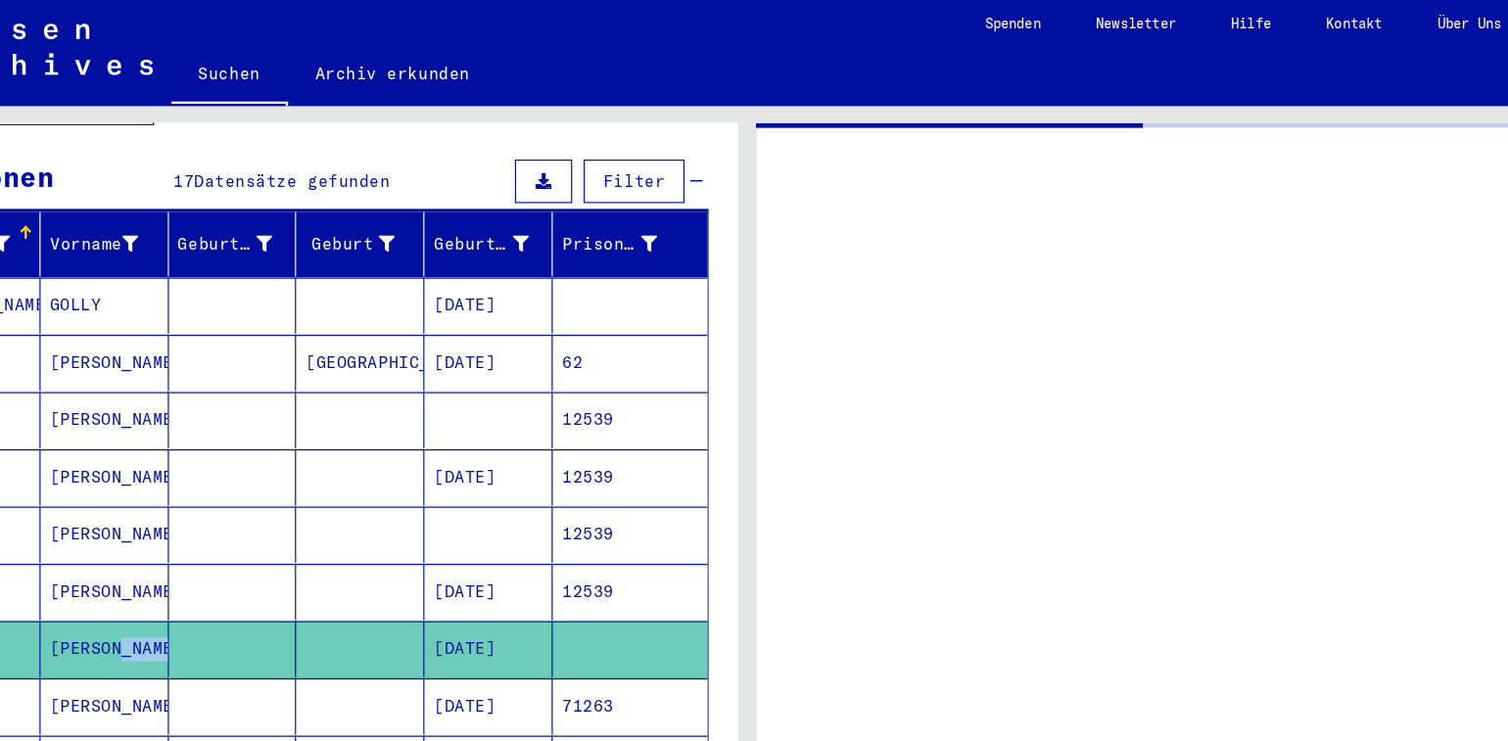
click at [231, 535] on mat-cell "[PERSON_NAME]" at bounding box center [205, 559] width 110 height 48
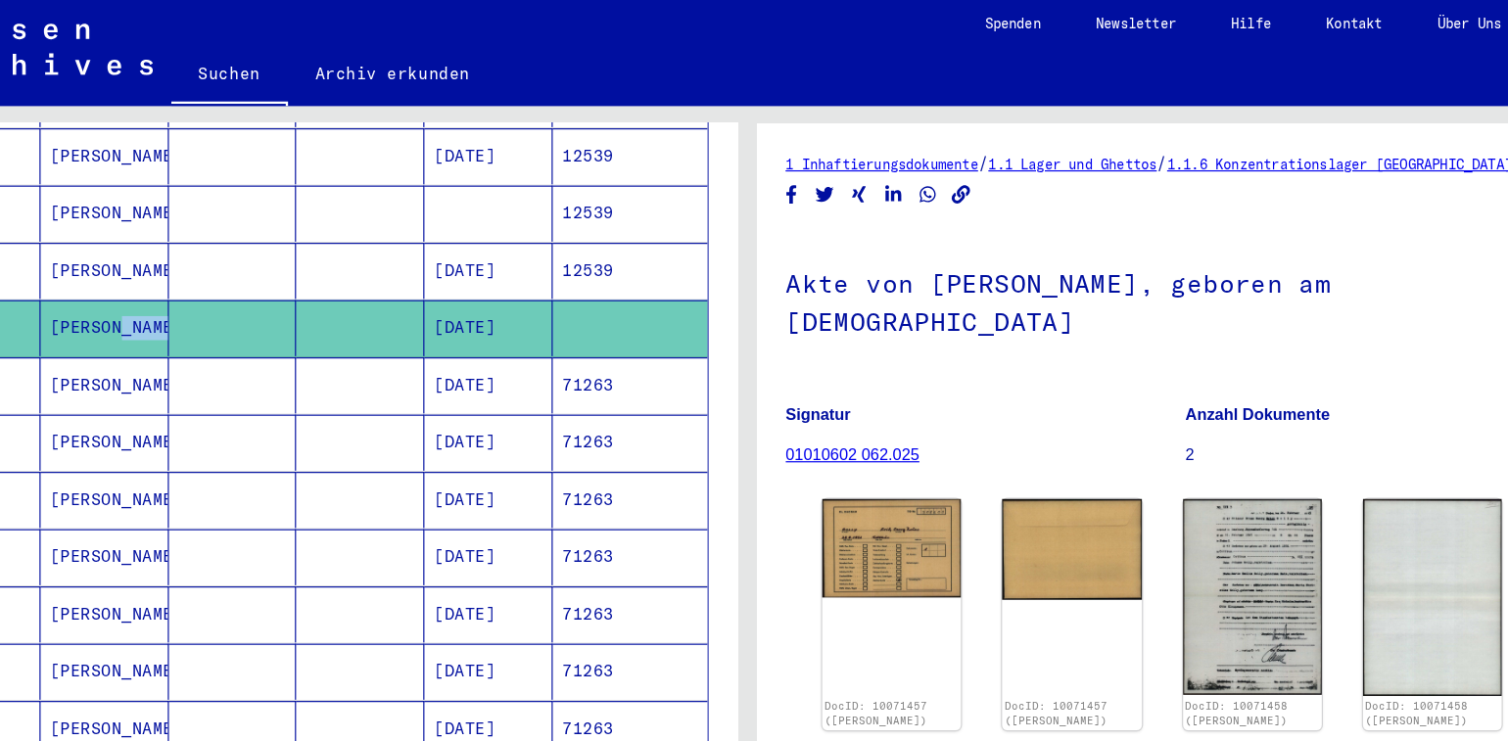
scroll to position [460, 0]
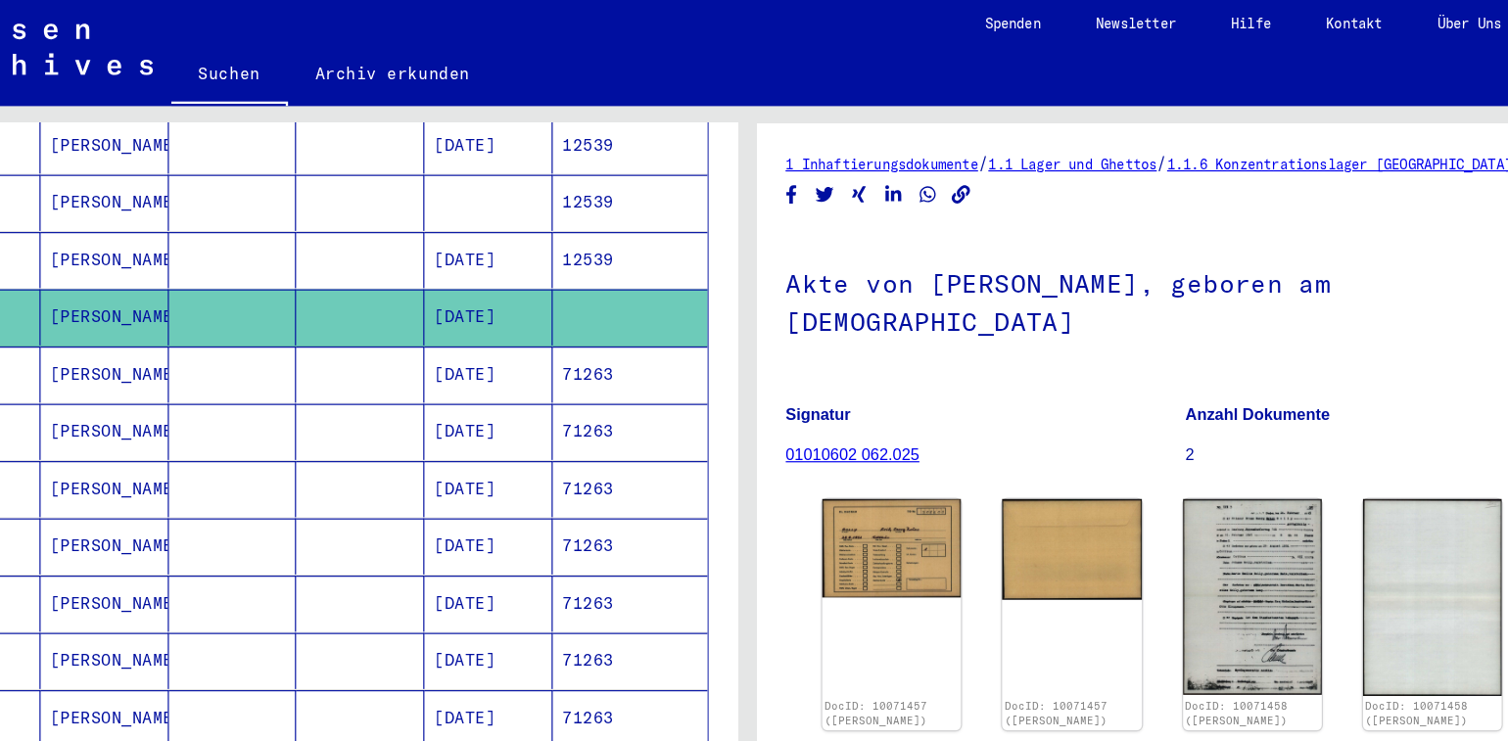
click at [512, 309] on mat-cell "[DATE]" at bounding box center [533, 324] width 110 height 48
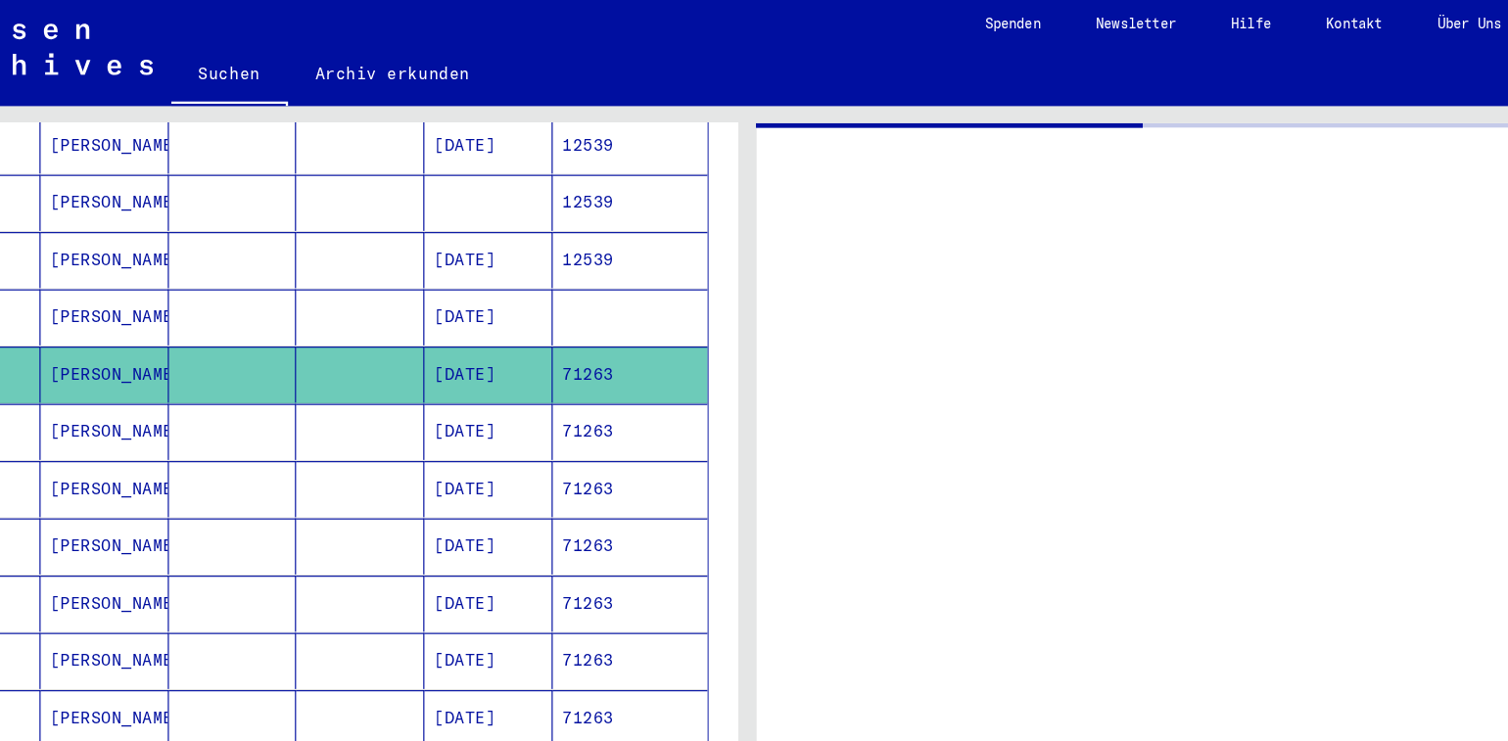
click at [512, 309] on mat-cell "[DATE]" at bounding box center [533, 324] width 110 height 48
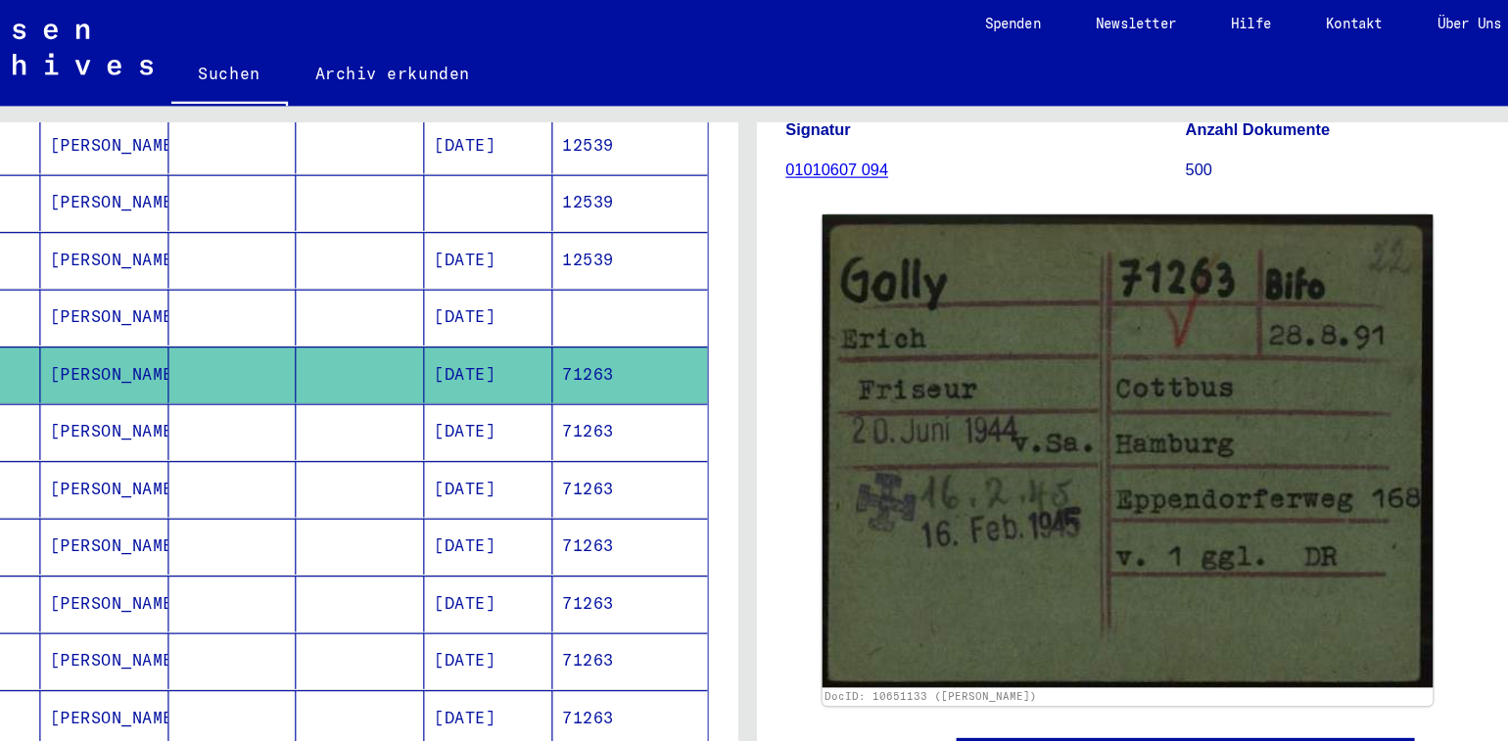
scroll to position [211, 0]
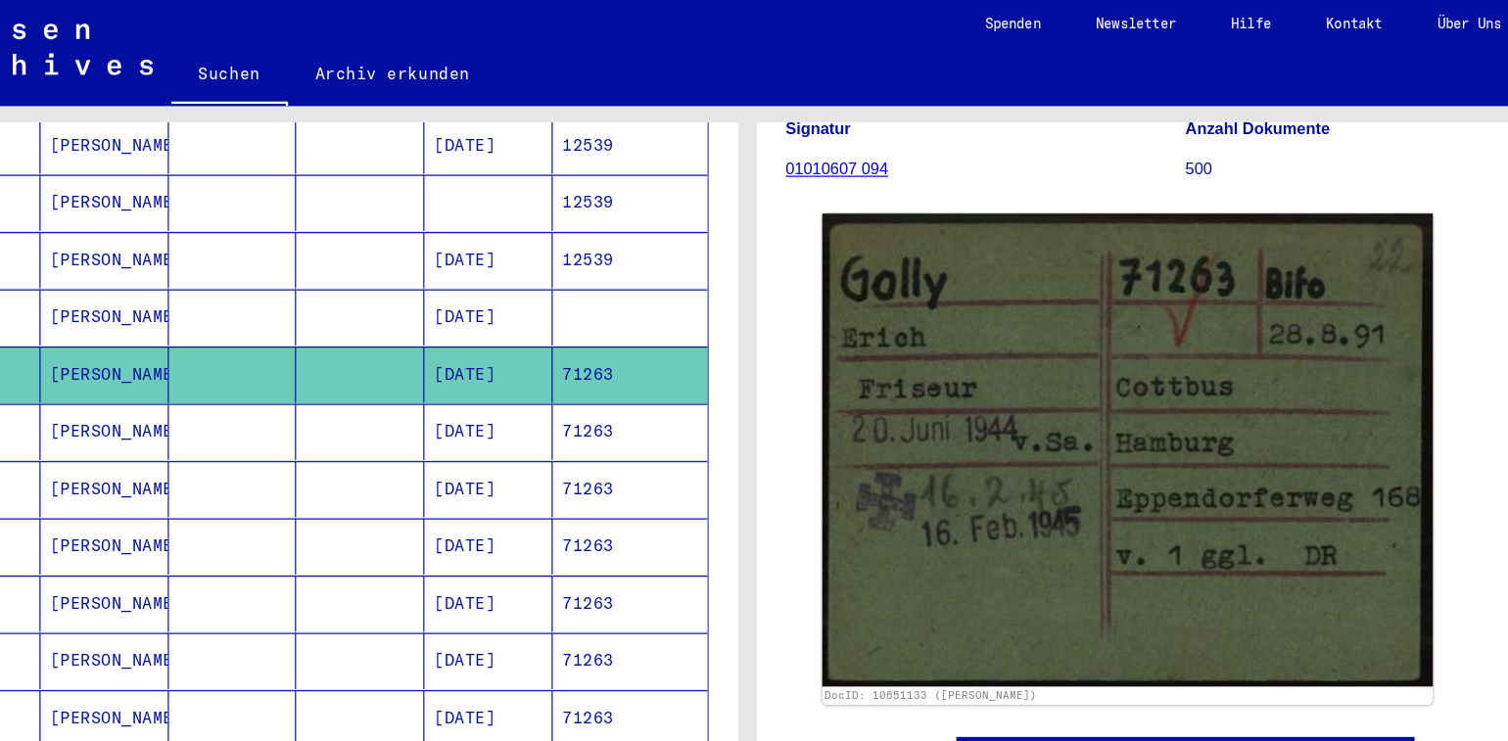
click at [509, 349] on mat-cell "[DATE]" at bounding box center [533, 373] width 110 height 48
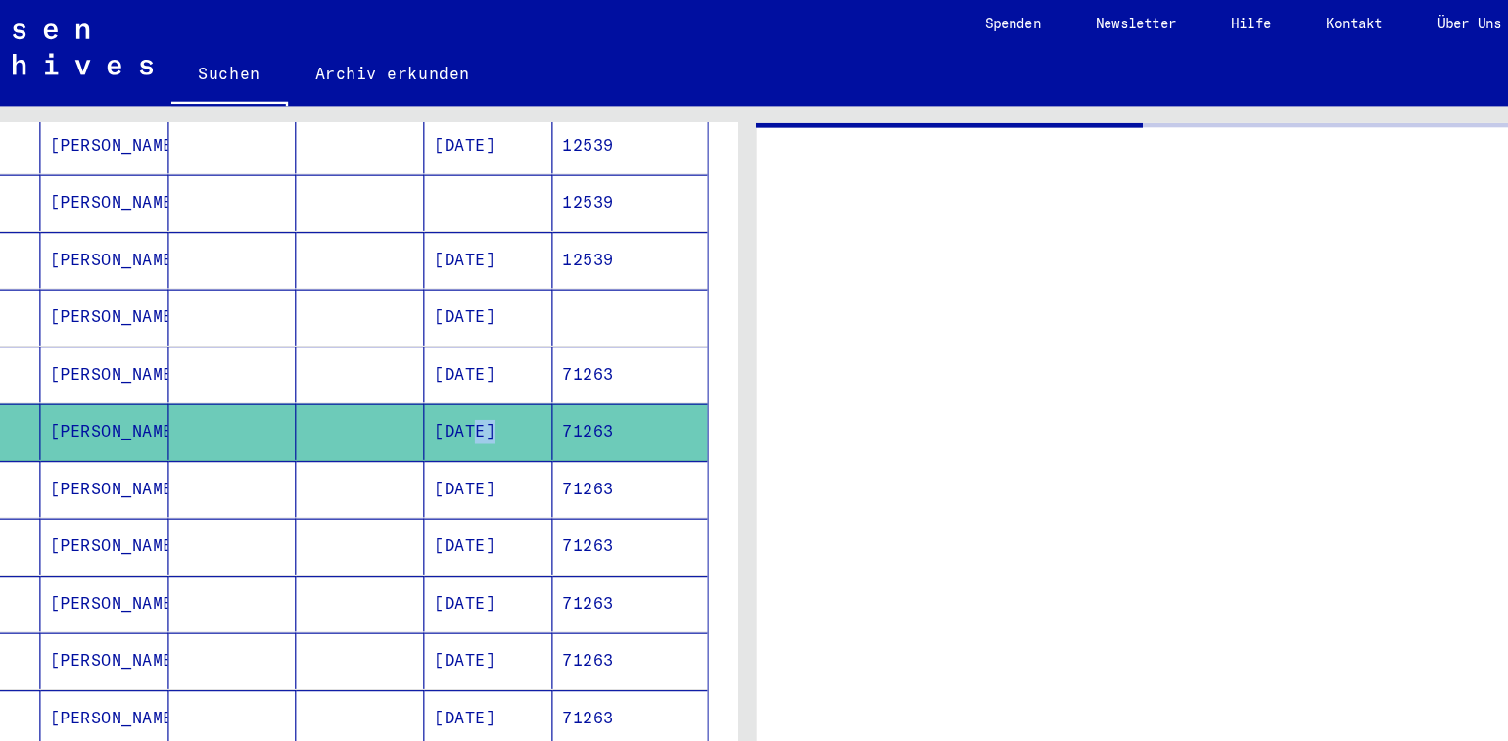
click at [509, 349] on mat-cell "[DATE]" at bounding box center [533, 373] width 110 height 48
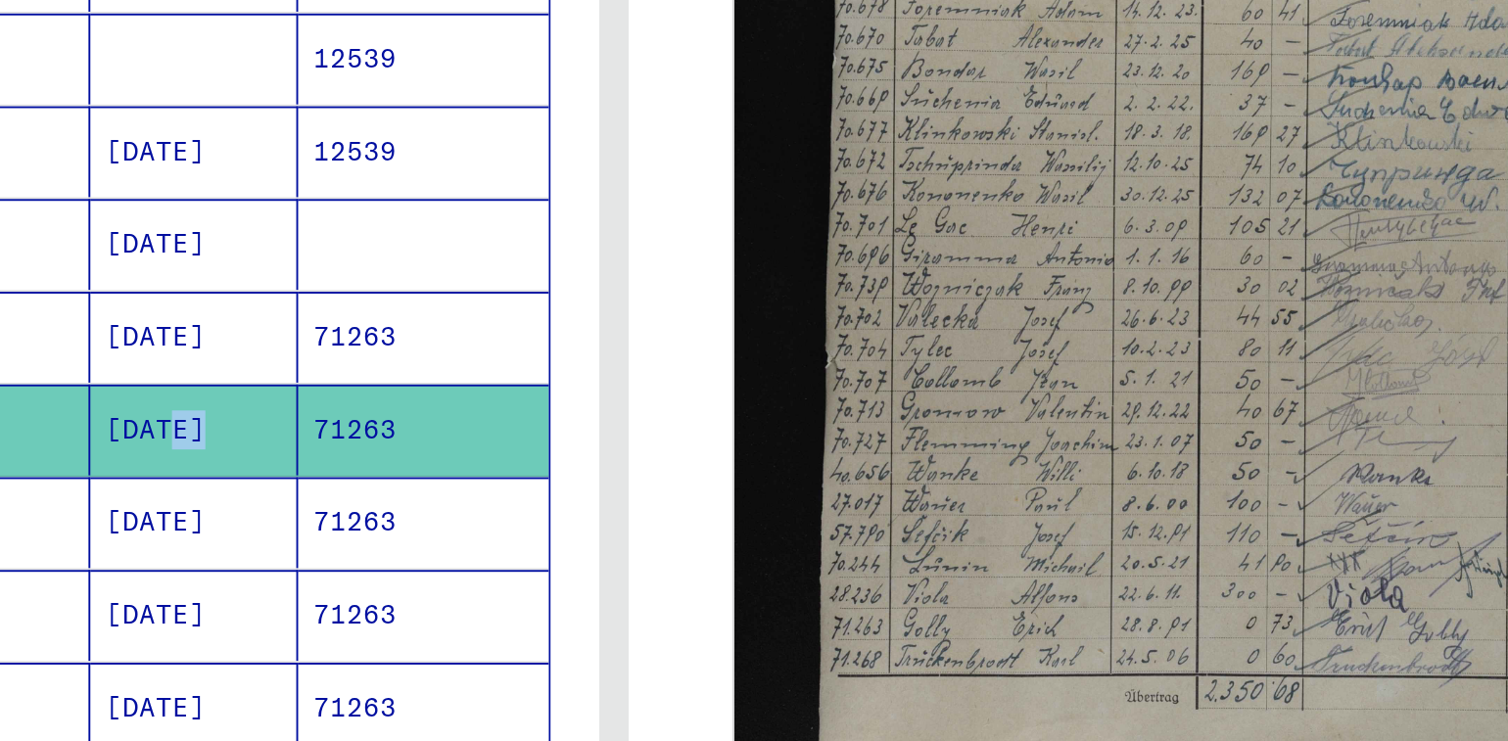
scroll to position [696, 0]
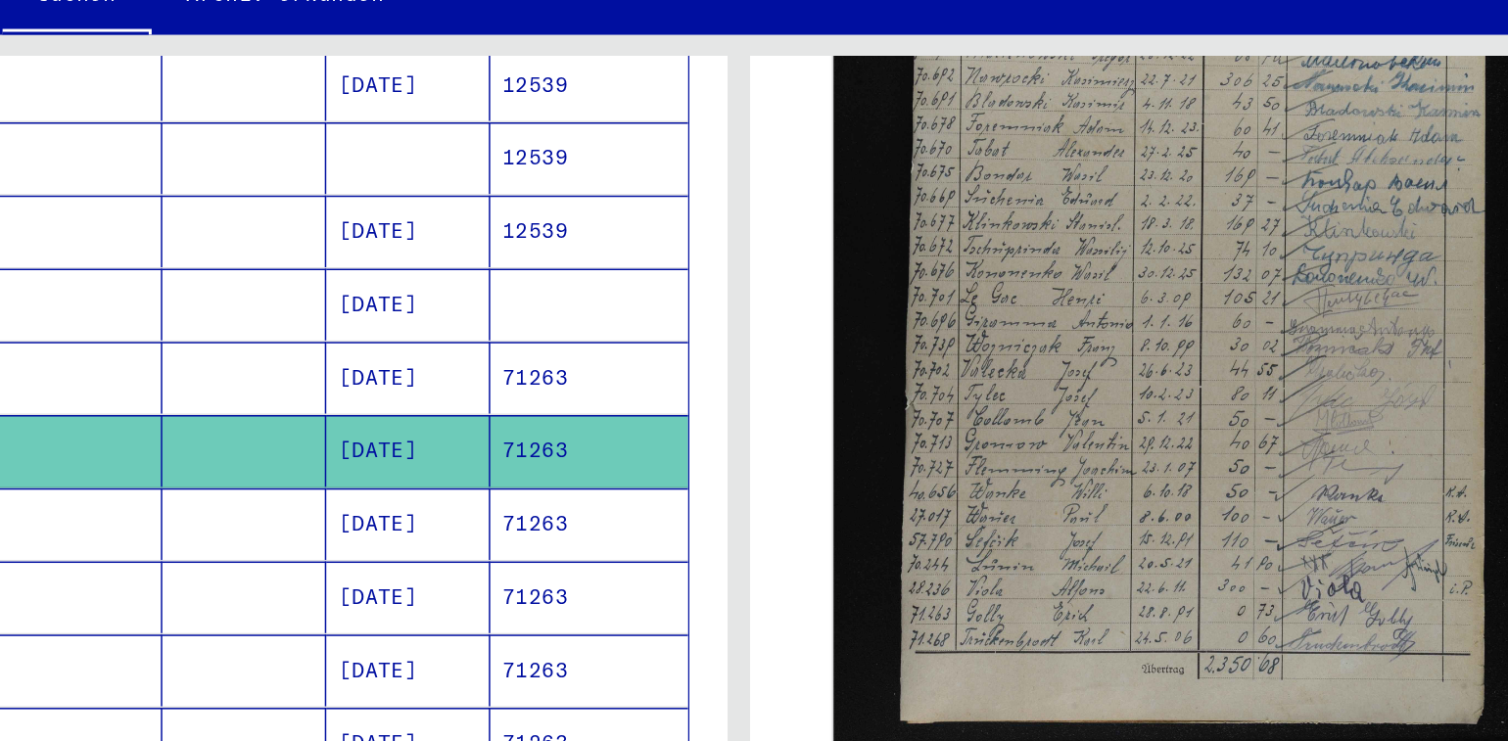
click at [491, 397] on mat-cell "[DATE]" at bounding box center [533, 421] width 110 height 48
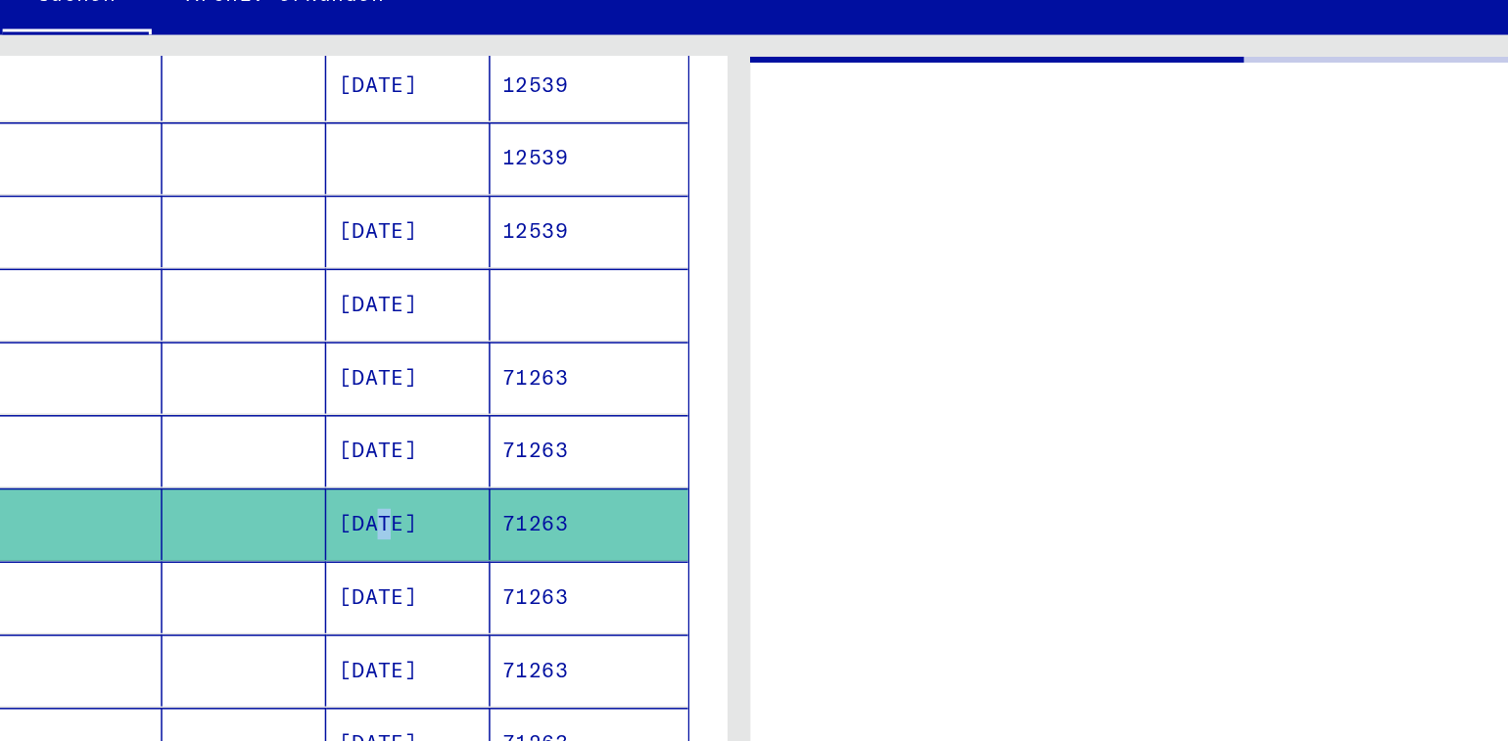
click at [491, 397] on mat-cell "[DATE]" at bounding box center [533, 421] width 110 height 48
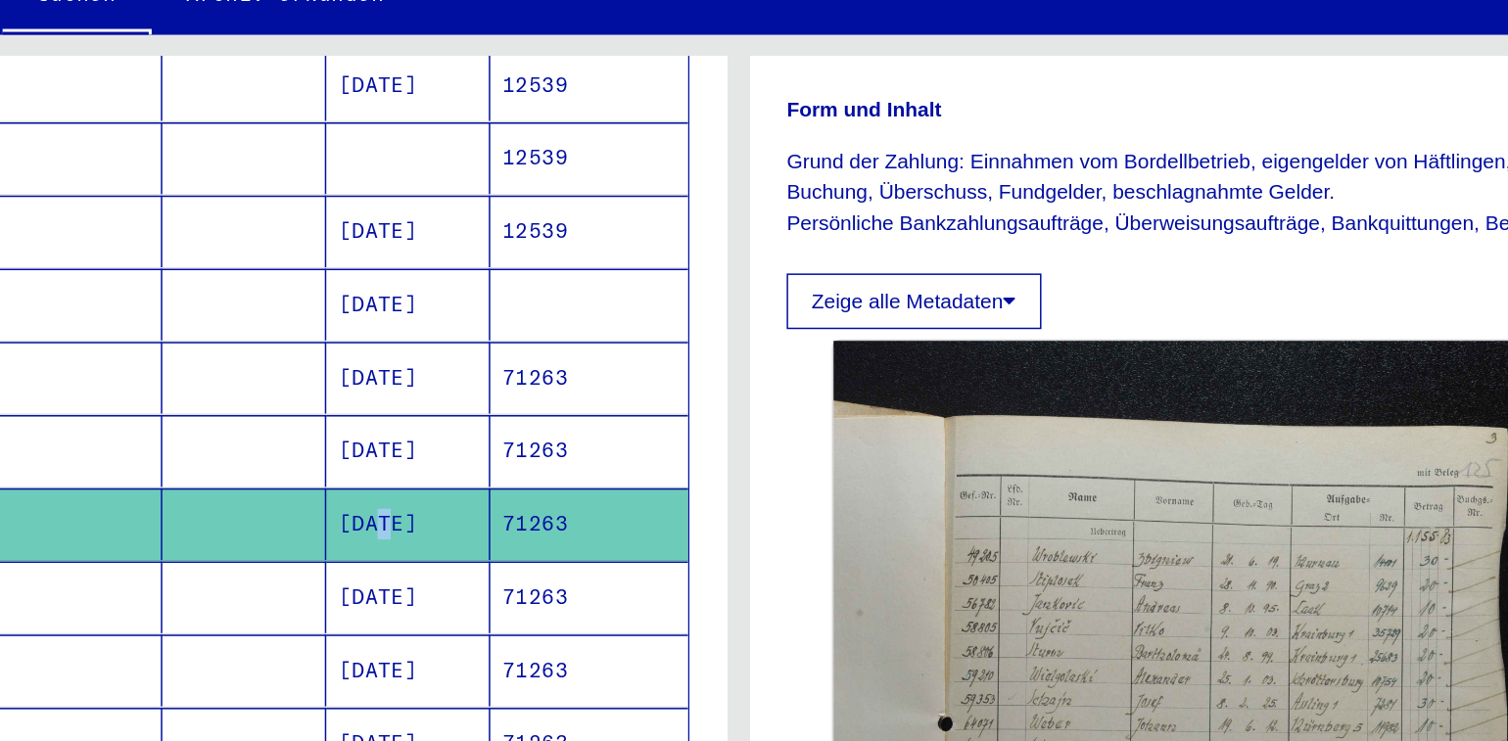
scroll to position [304, 0]
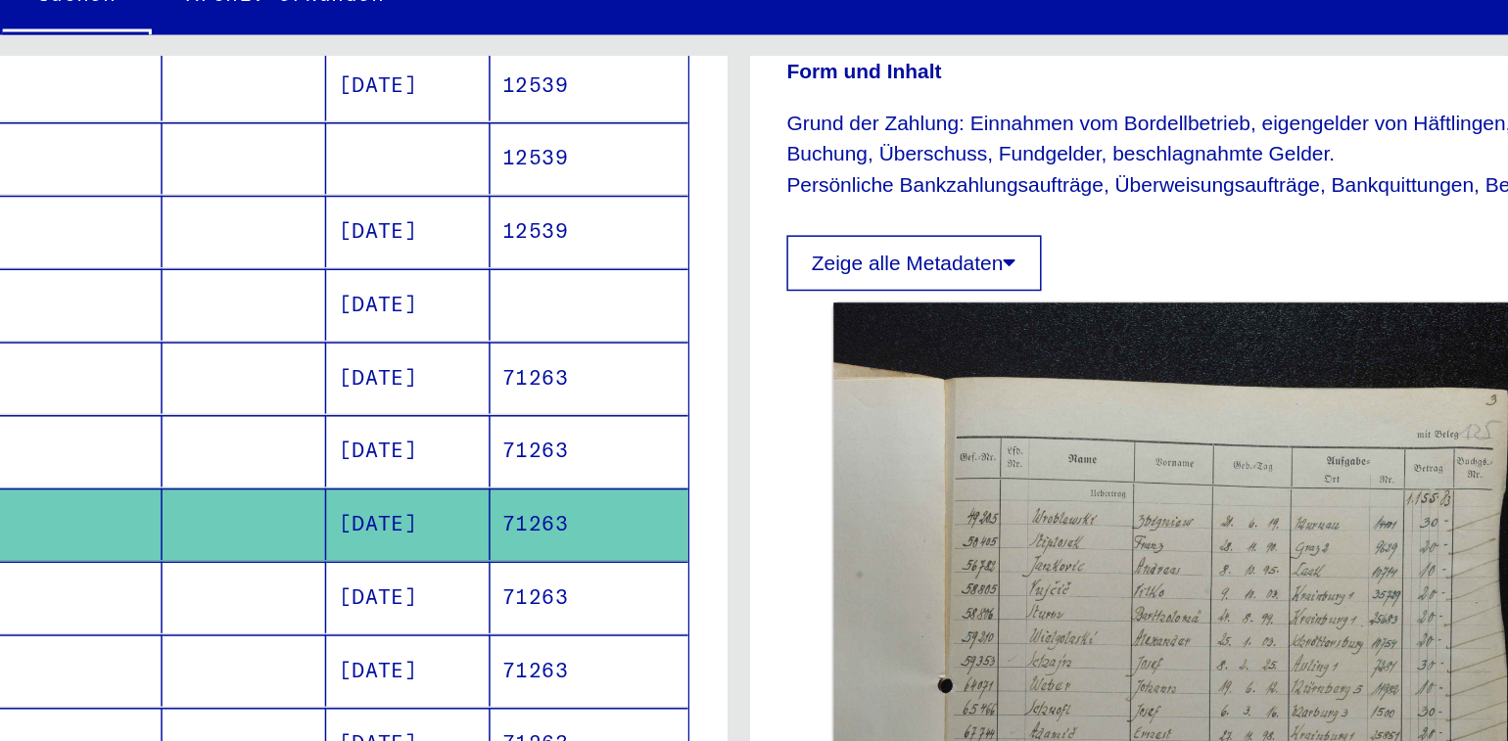
click at [503, 446] on mat-cell "[DATE]" at bounding box center [533, 470] width 110 height 48
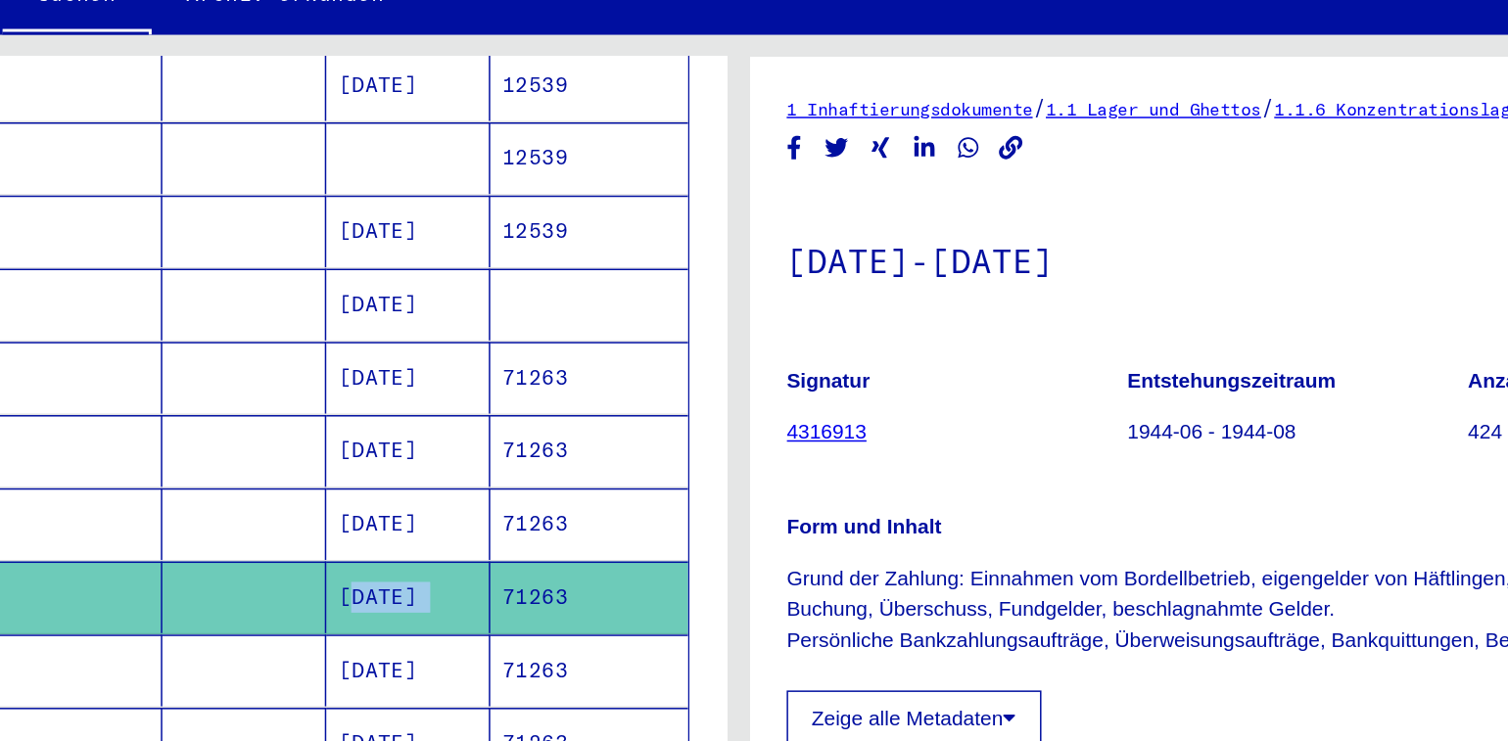
click at [503, 446] on mat-cell "[DATE]" at bounding box center [533, 470] width 110 height 48
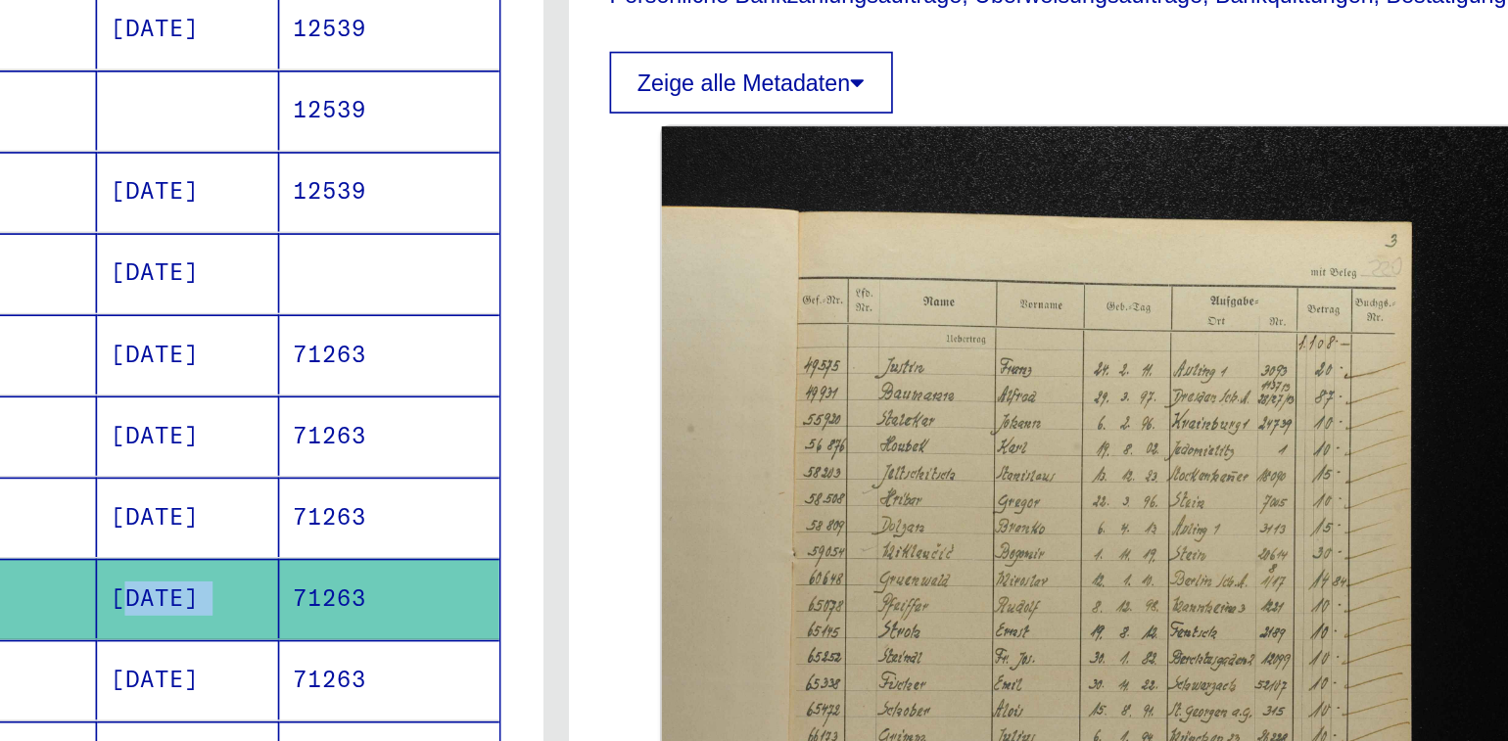
scroll to position [390, 0]
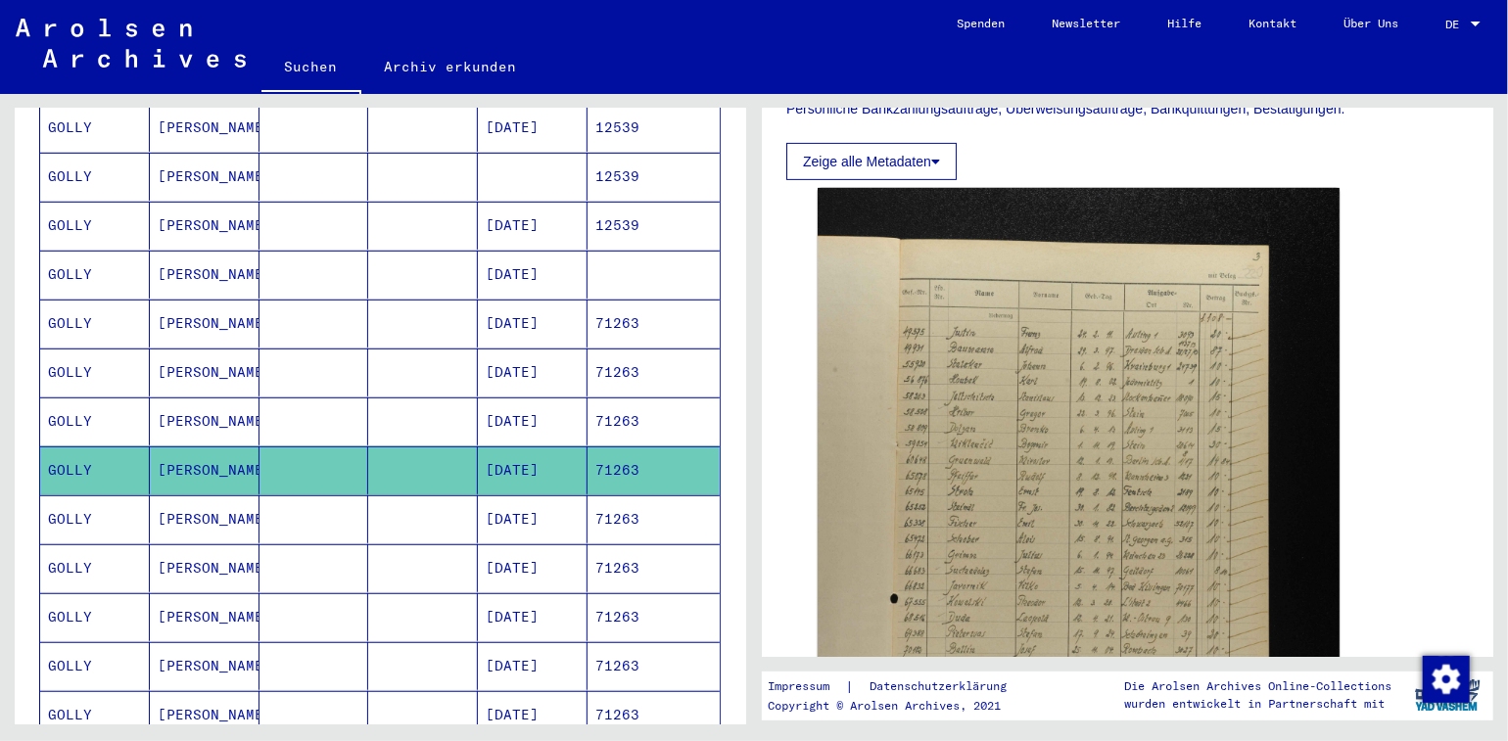
click at [519, 495] on mat-cell "[DATE]" at bounding box center [533, 519] width 110 height 48
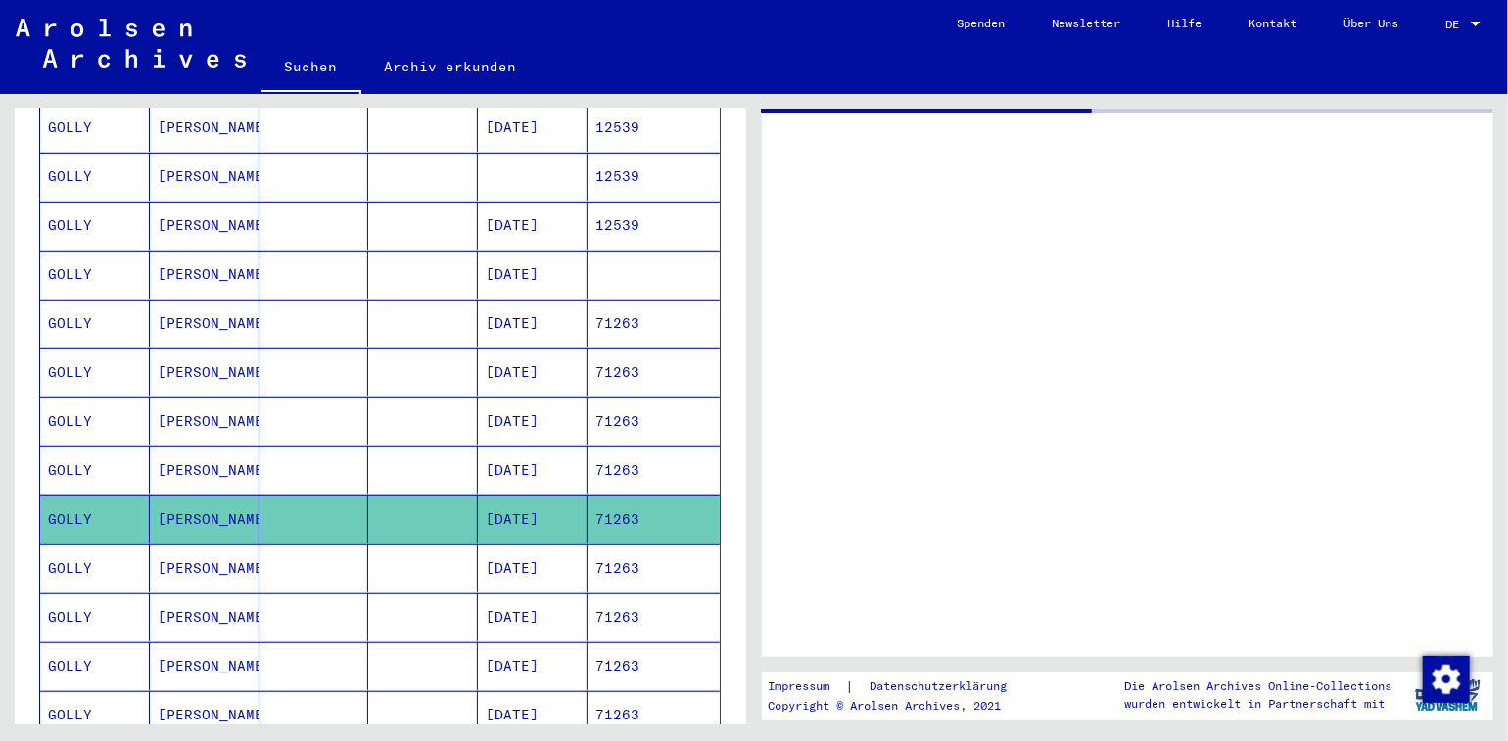
click at [519, 495] on mat-cell "[DATE]" at bounding box center [533, 519] width 110 height 48
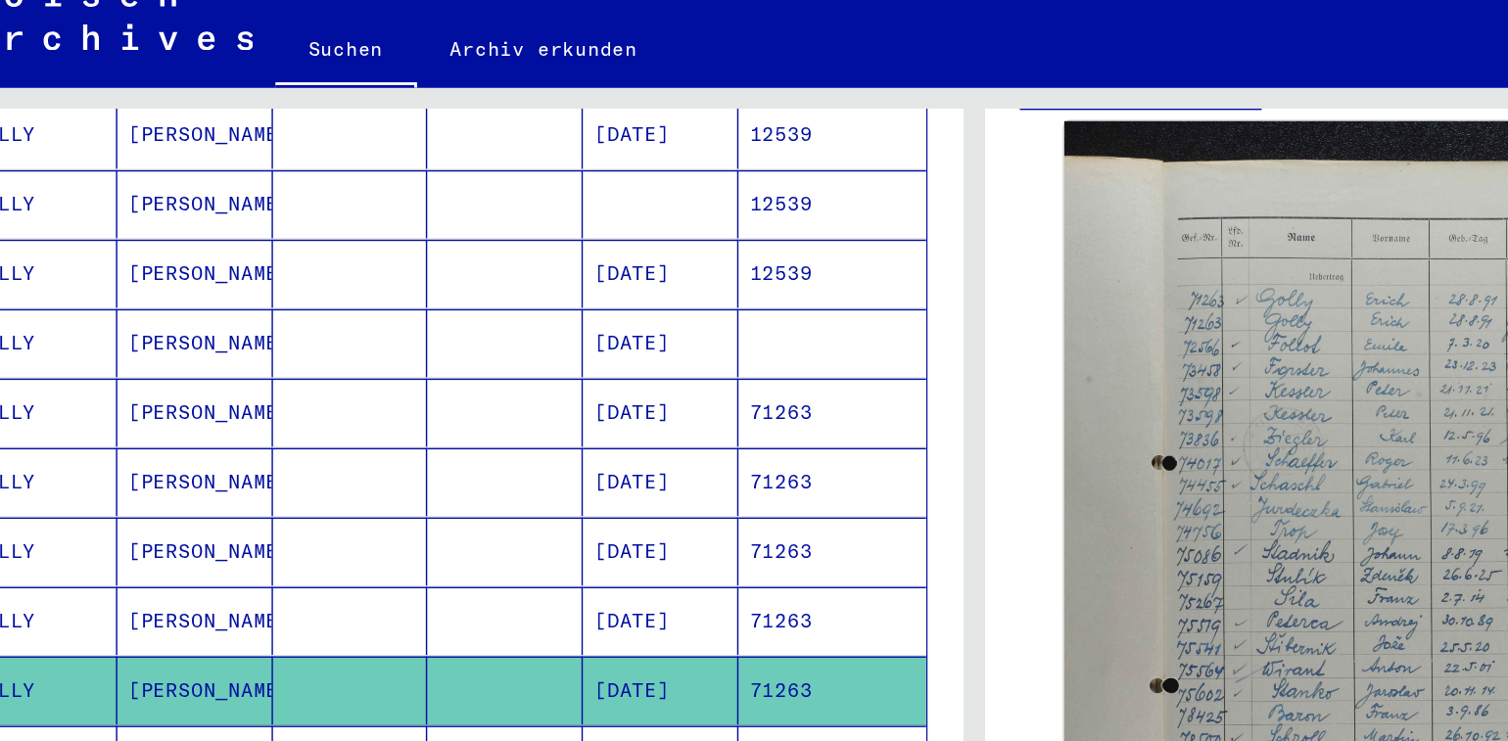
scroll to position [460, 0]
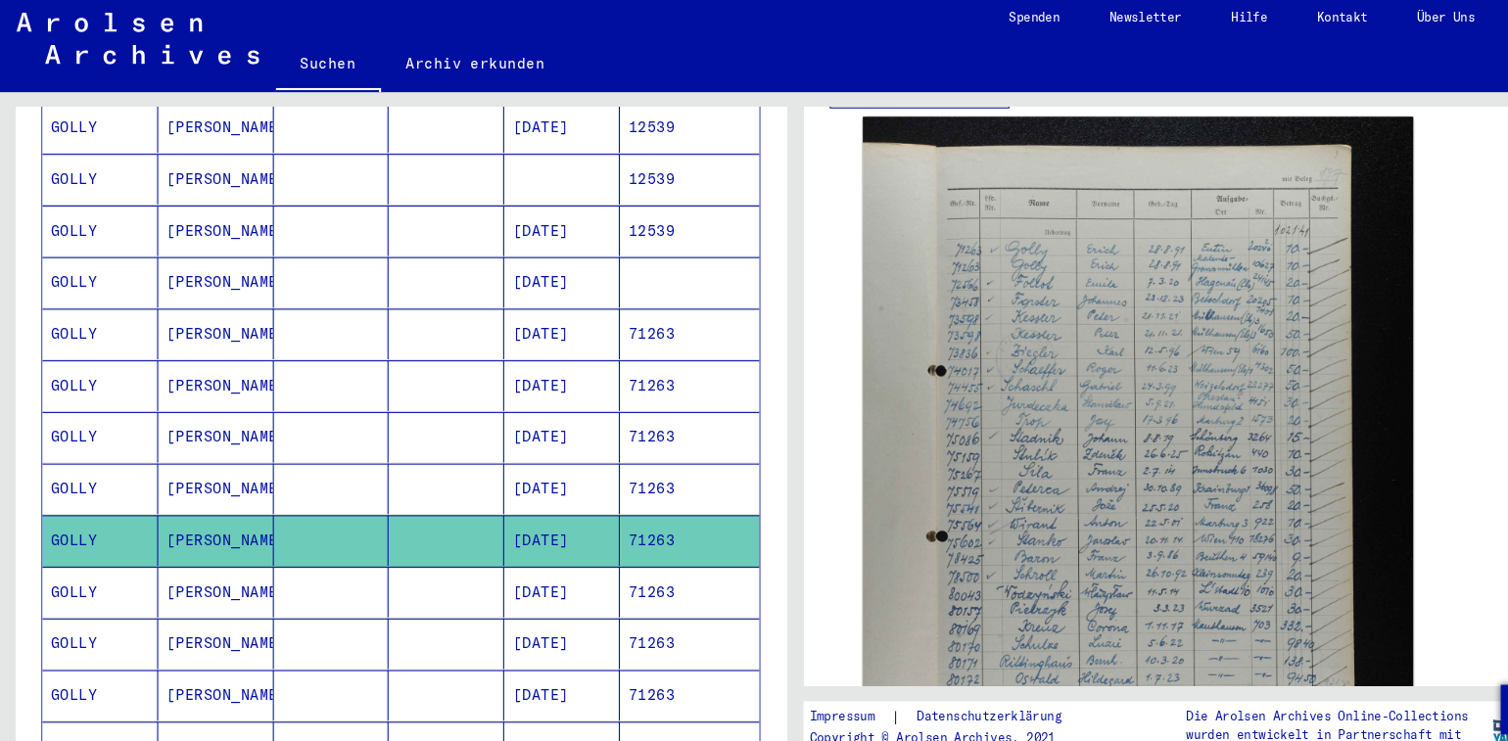
click at [478, 544] on mat-cell "[DATE]" at bounding box center [533, 568] width 110 height 48
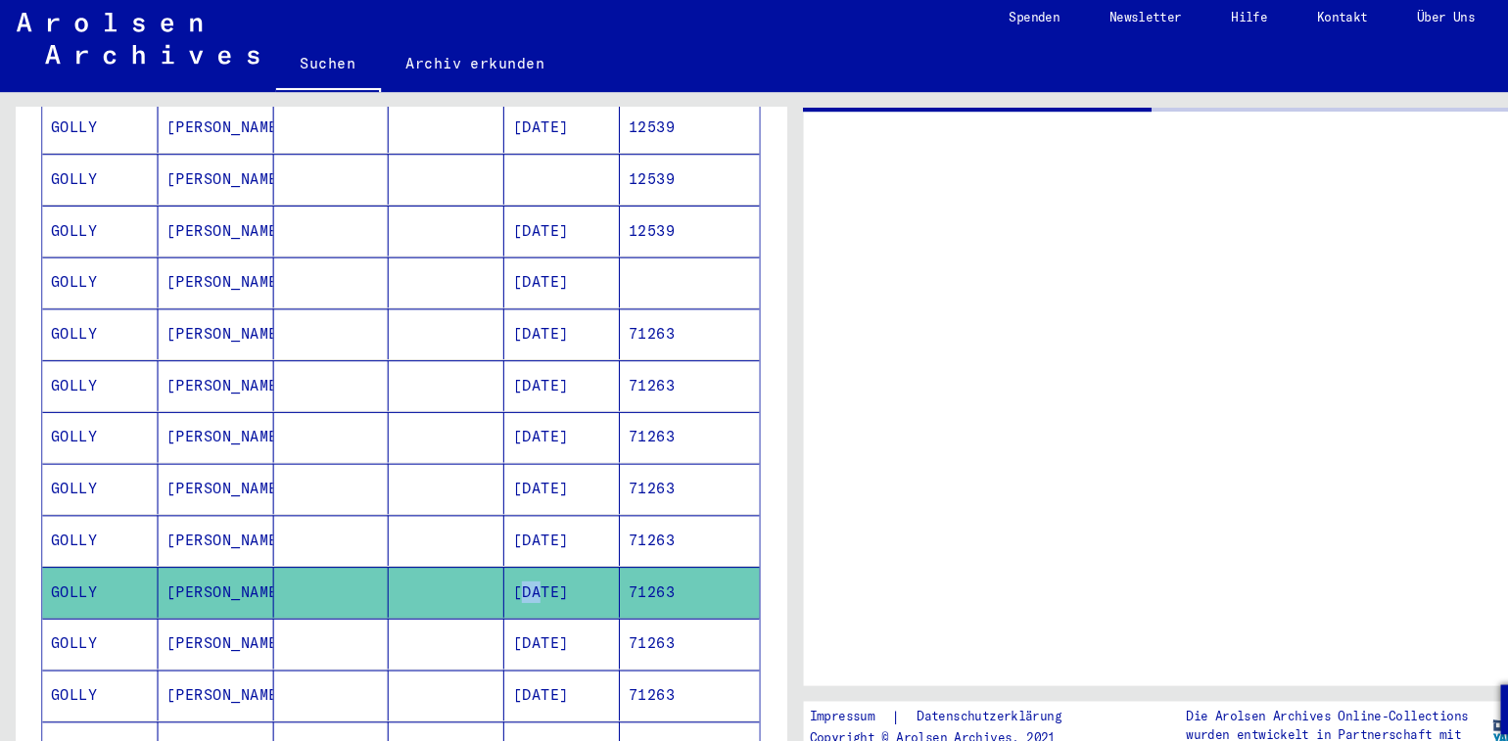
click at [478, 544] on mat-cell "[DATE]" at bounding box center [533, 568] width 110 height 48
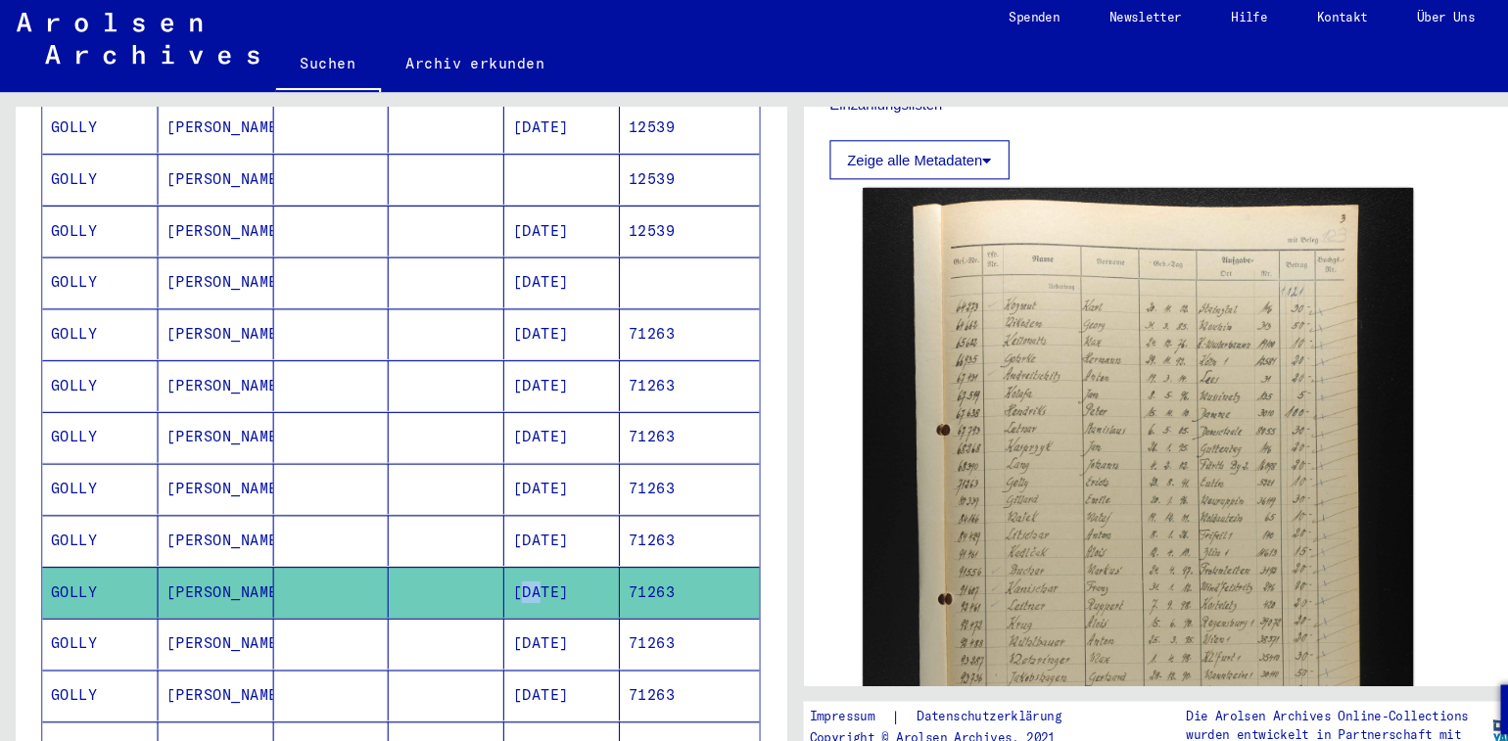
scroll to position [485, 0]
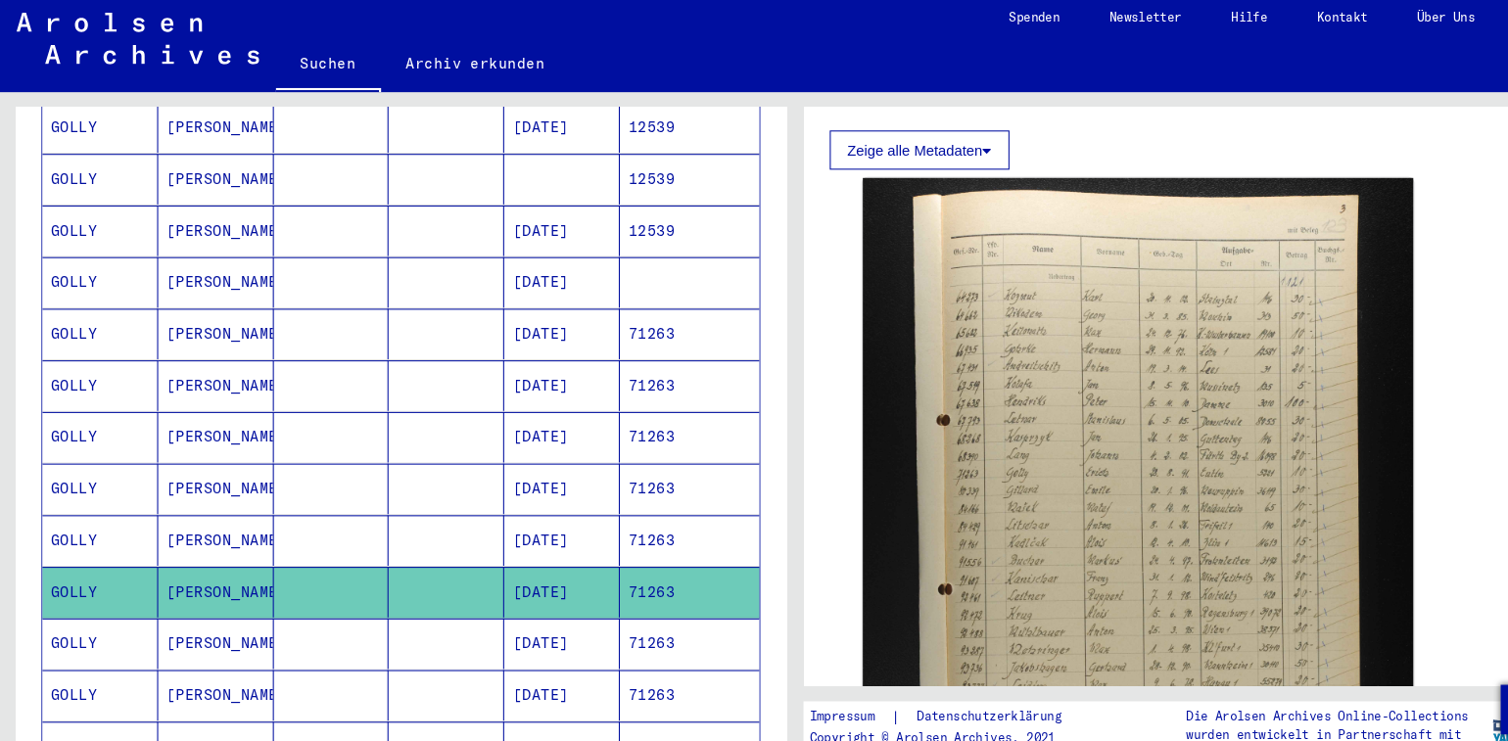
click at [487, 593] on mat-cell "[DATE]" at bounding box center [533, 617] width 110 height 48
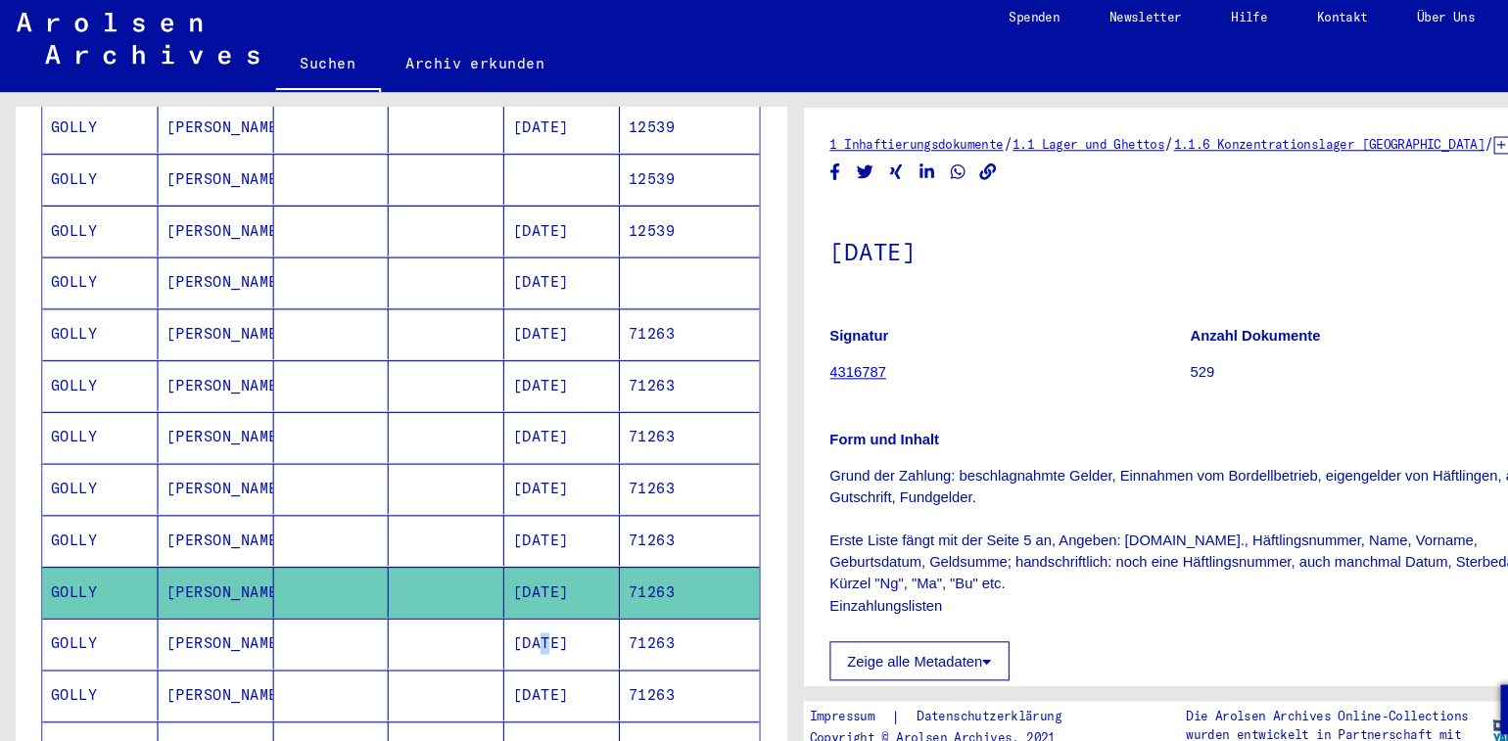
click at [487, 593] on mat-cell "[DATE]" at bounding box center [533, 617] width 110 height 48
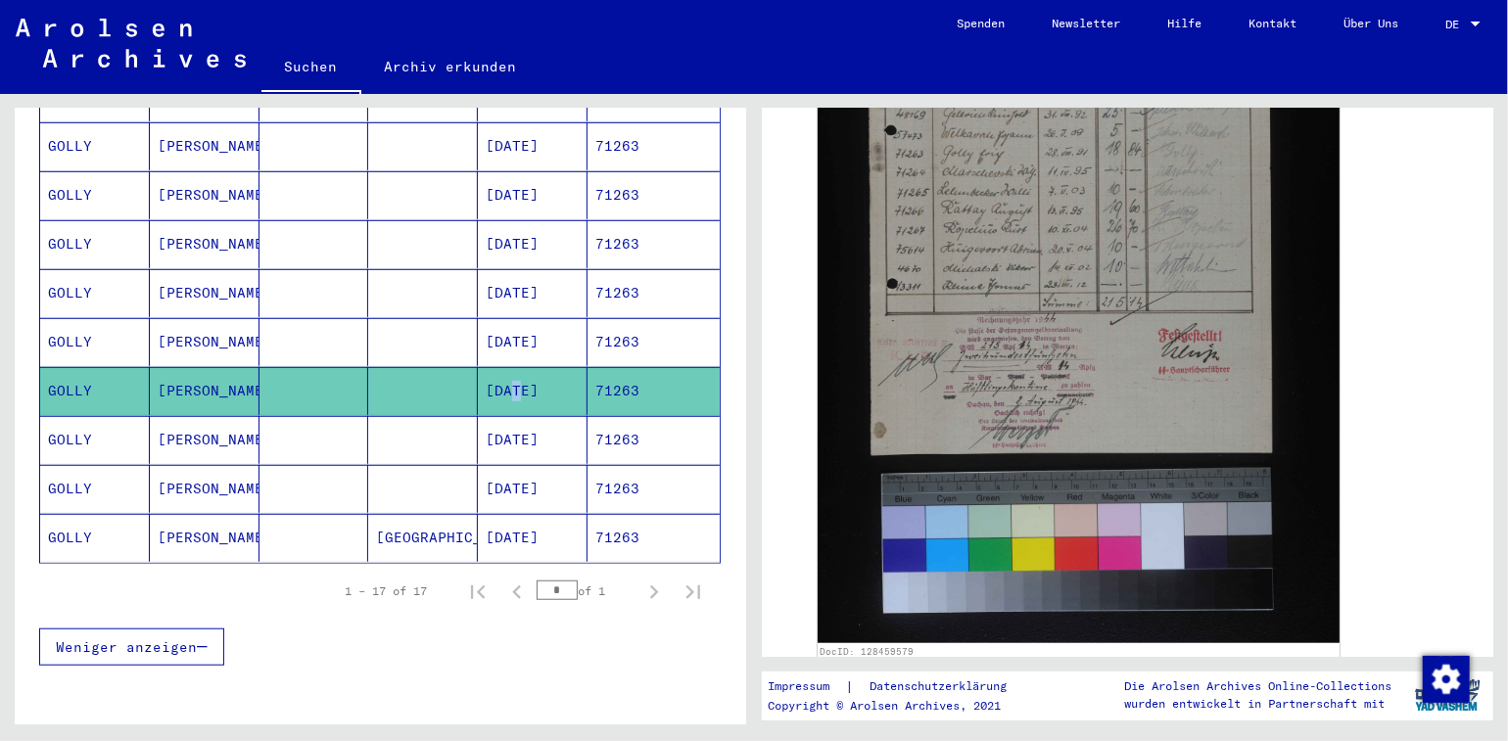
scroll to position [694, 0]
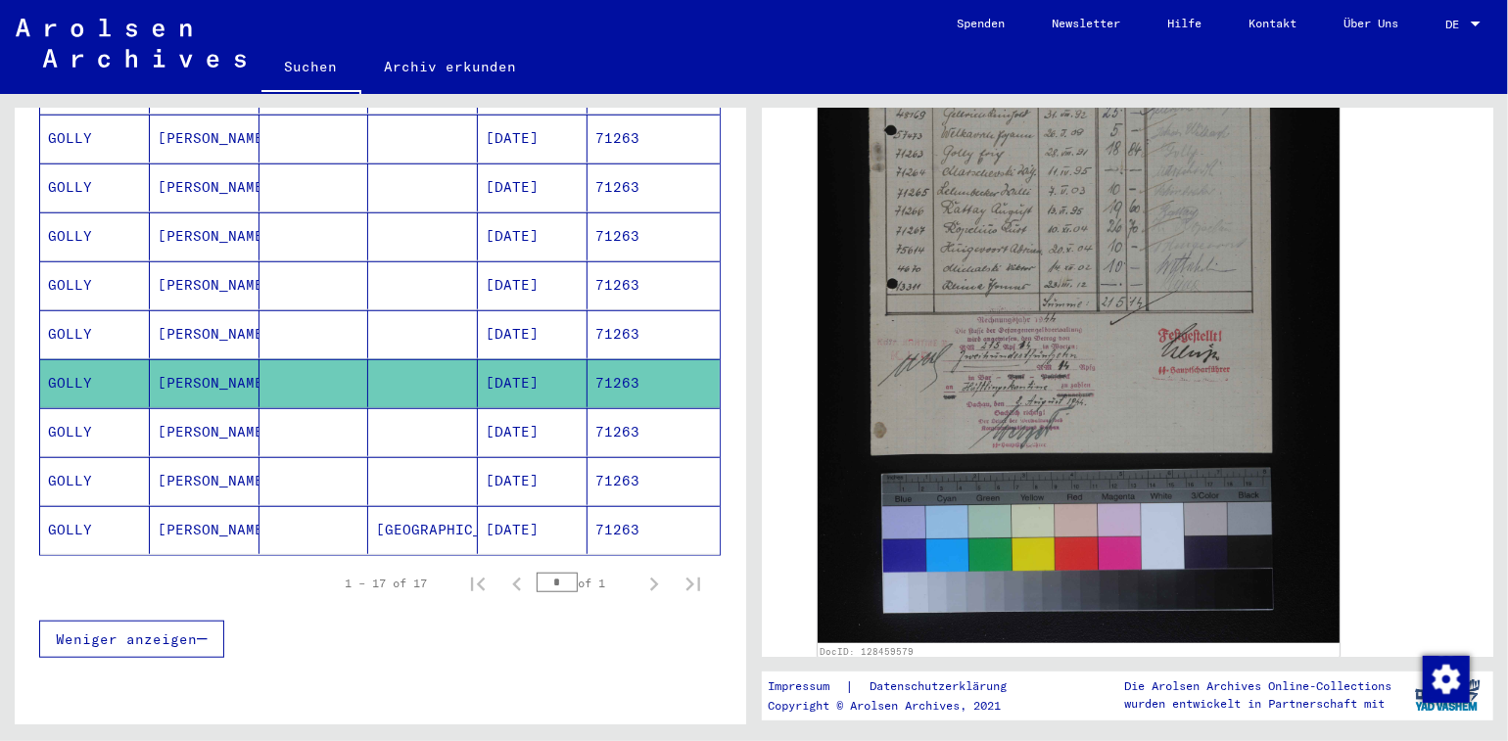
click at [478, 409] on mat-cell "[DATE]" at bounding box center [533, 432] width 110 height 48
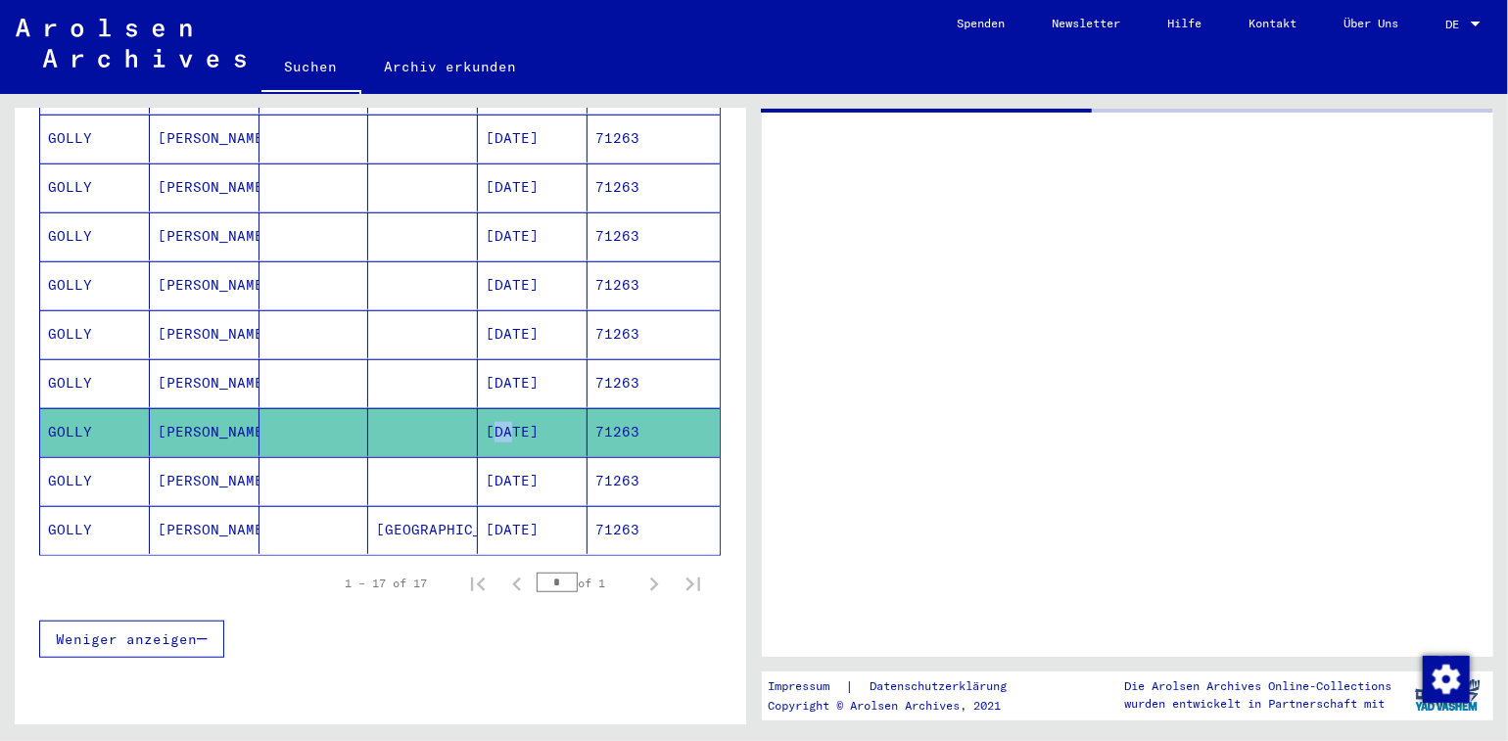
click at [478, 409] on mat-cell "[DATE]" at bounding box center [533, 432] width 110 height 48
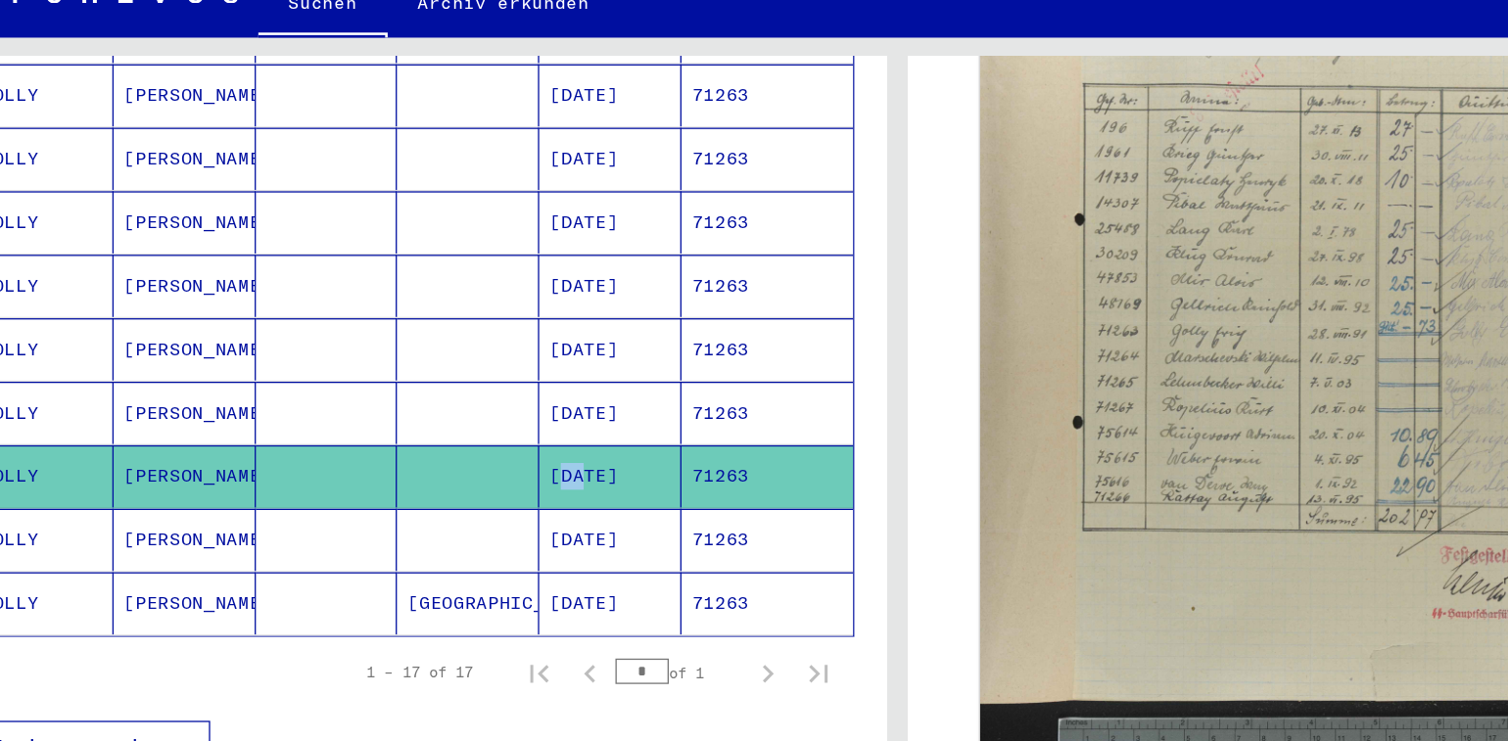
scroll to position [606, 0]
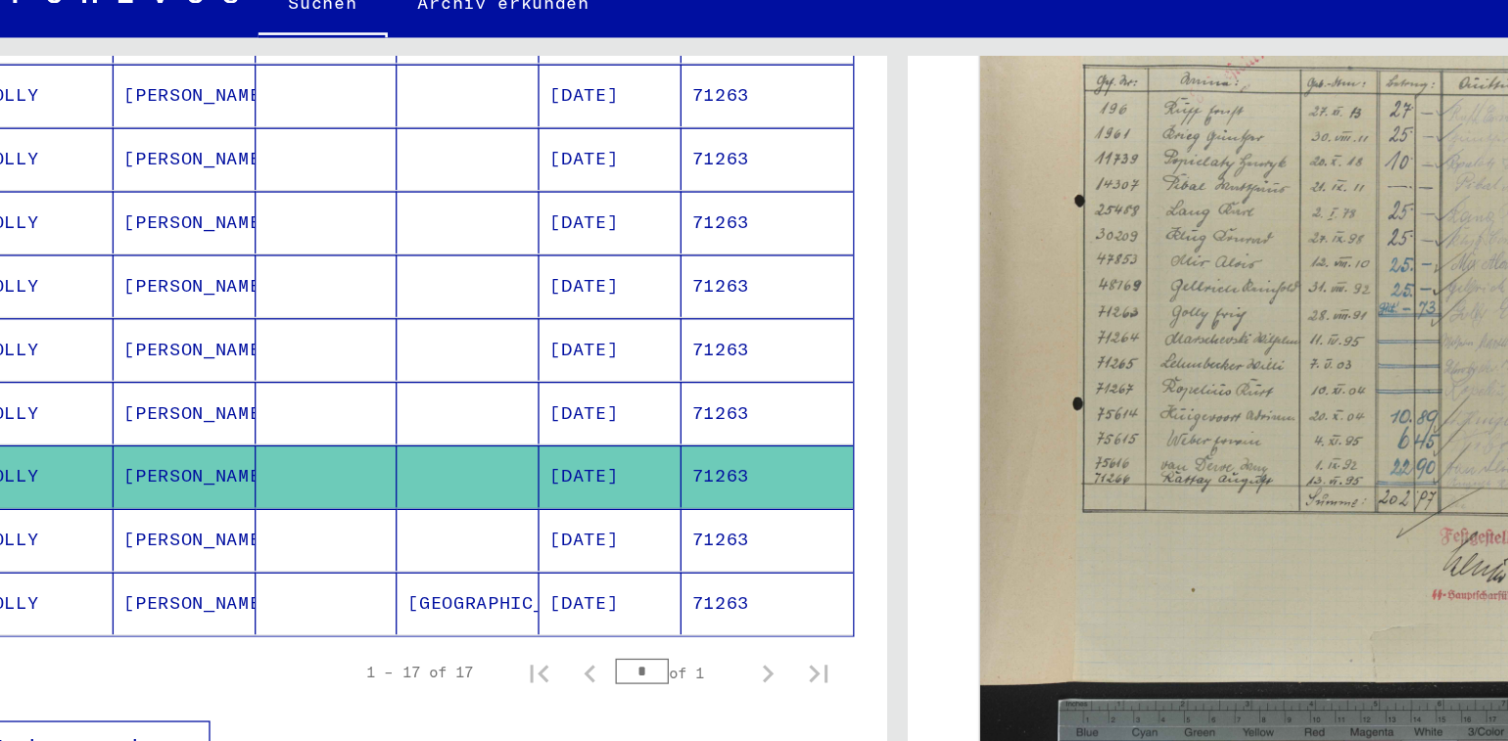
click at [481, 457] on mat-cell "[DATE]" at bounding box center [533, 481] width 110 height 48
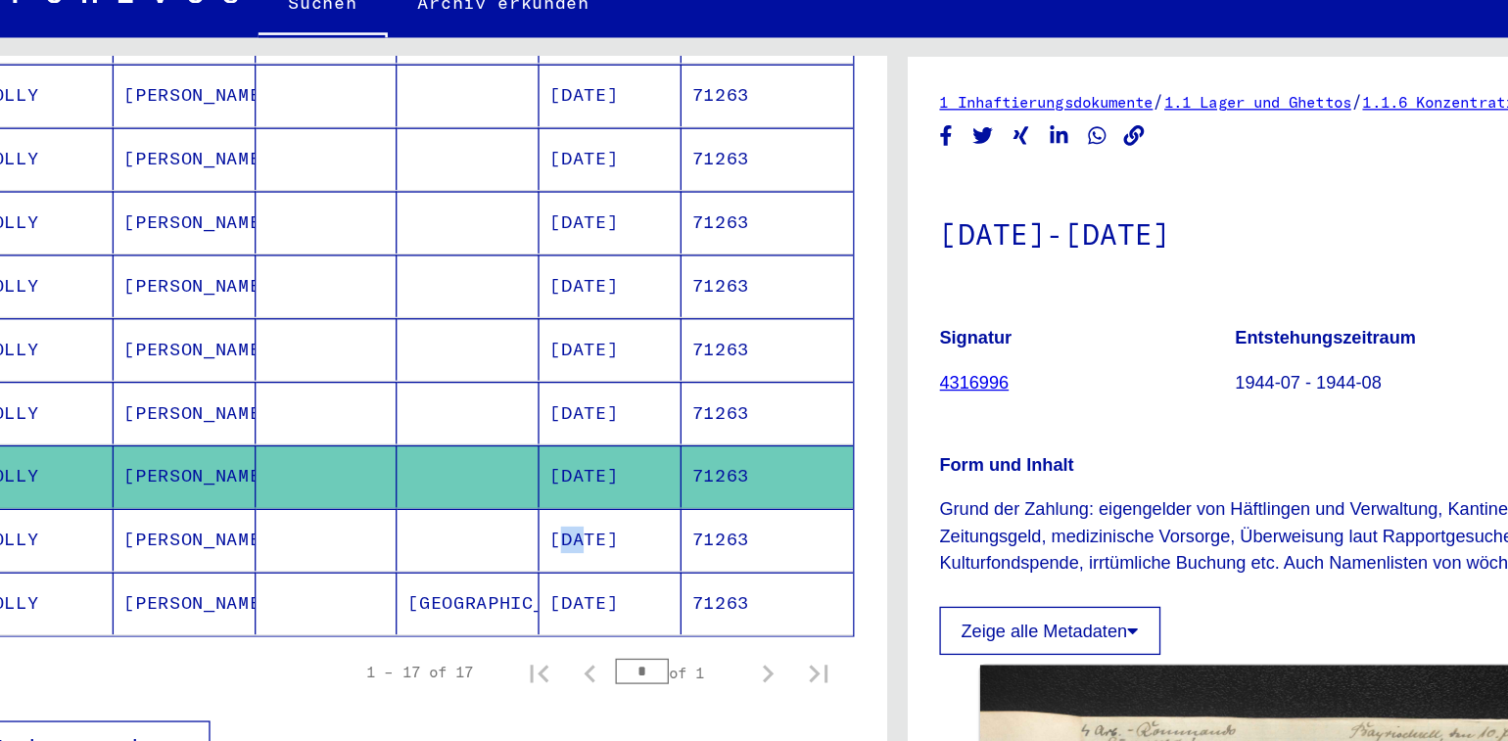
click at [481, 457] on mat-cell "[DATE]" at bounding box center [533, 481] width 110 height 48
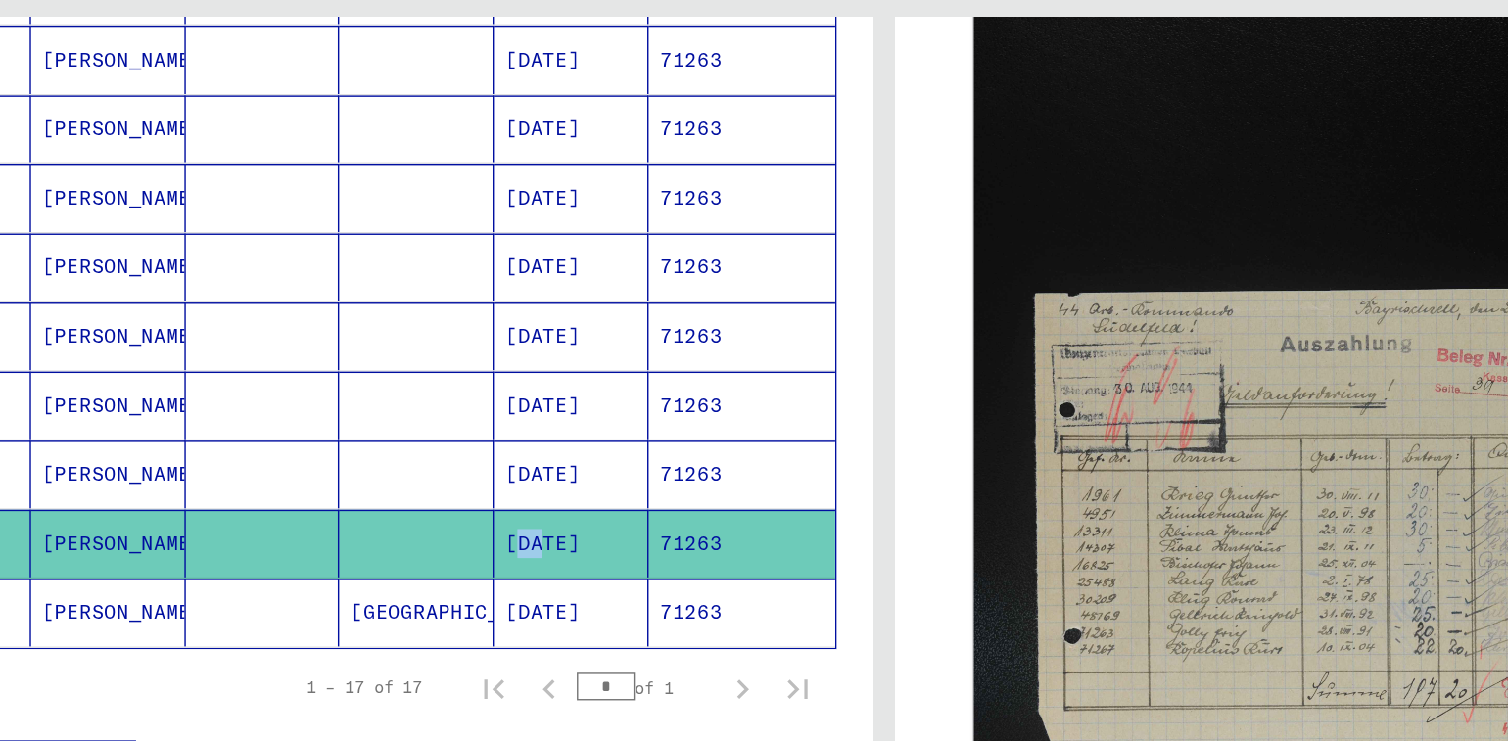
scroll to position [692, 0]
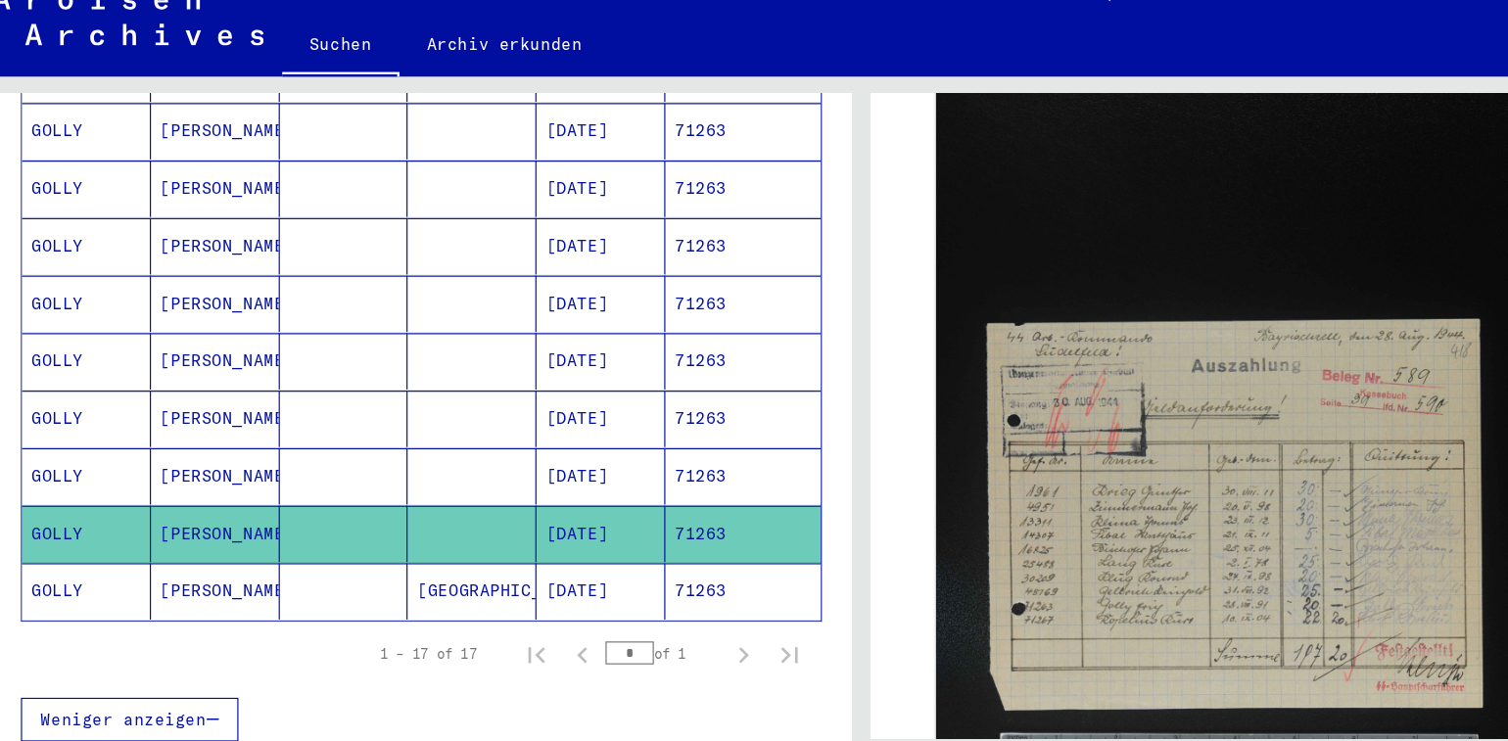
click at [482, 508] on mat-cell "[DATE]" at bounding box center [533, 532] width 110 height 48
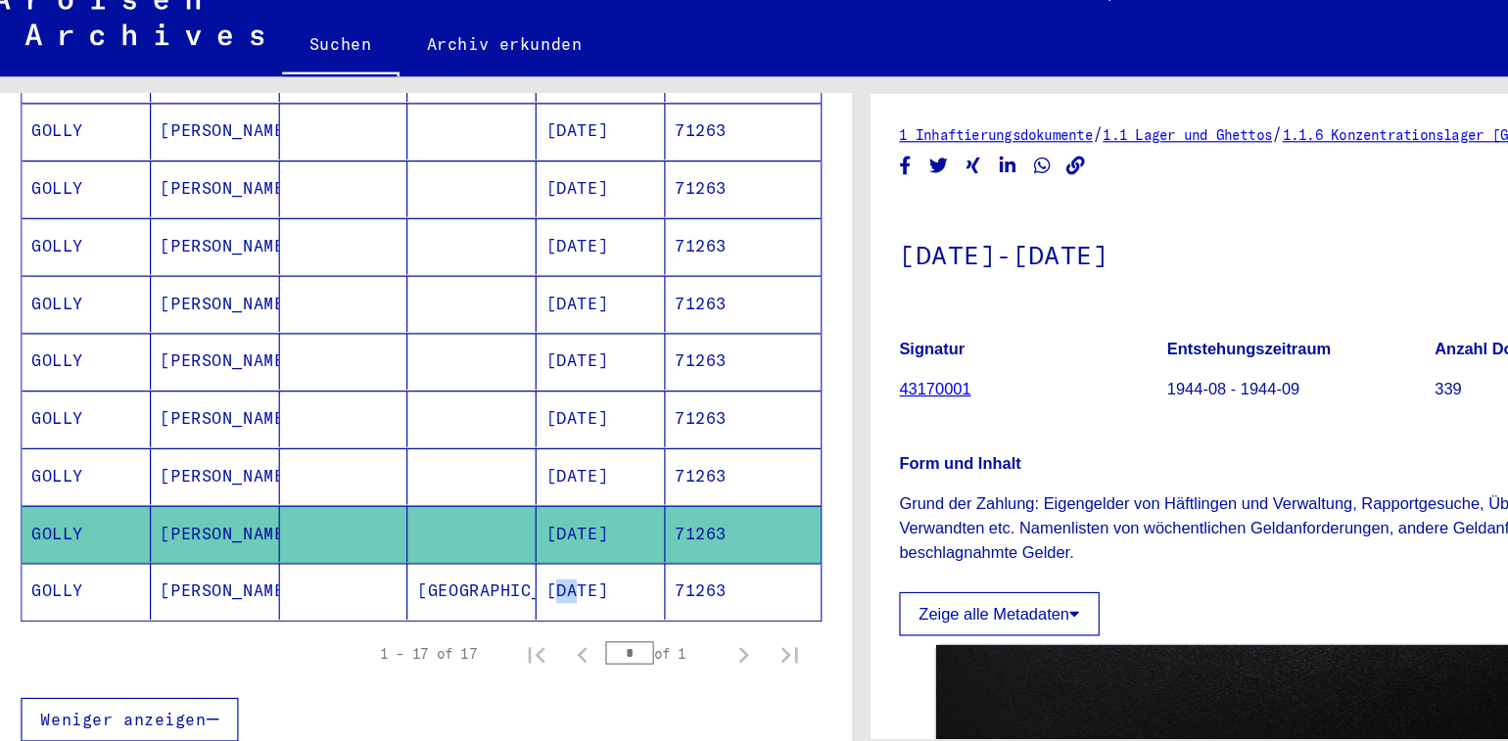
click at [482, 508] on mat-cell "[DATE]" at bounding box center [533, 532] width 110 height 48
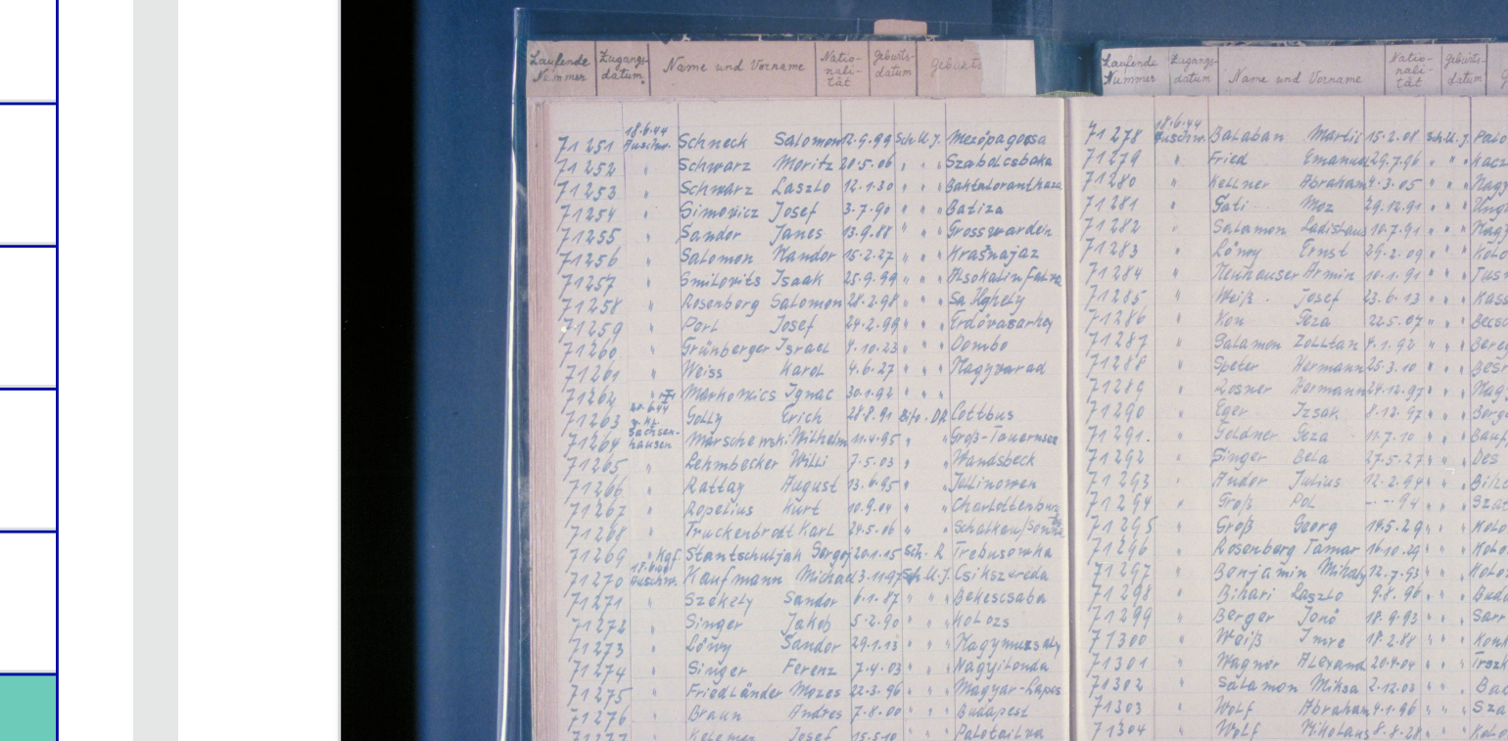
scroll to position [325, 0]
